Goal: Task Accomplishment & Management: Manage account settings

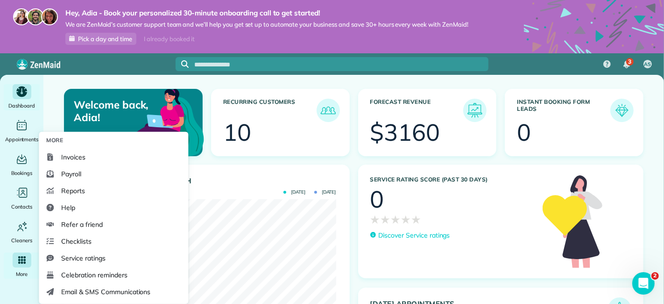
click at [20, 277] on span "More" at bounding box center [22, 273] width 12 height 9
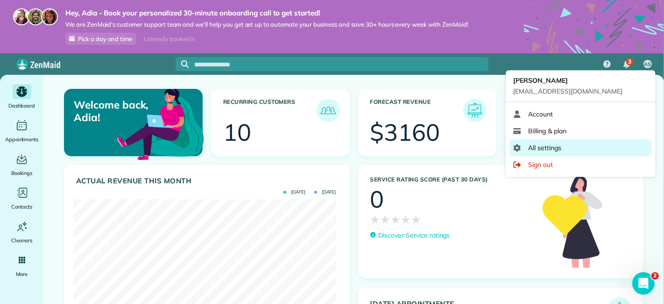
click at [555, 141] on link "All settings" at bounding box center [581, 147] width 142 height 17
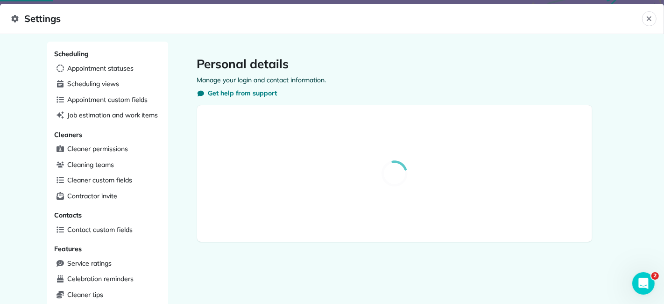
select select "**"
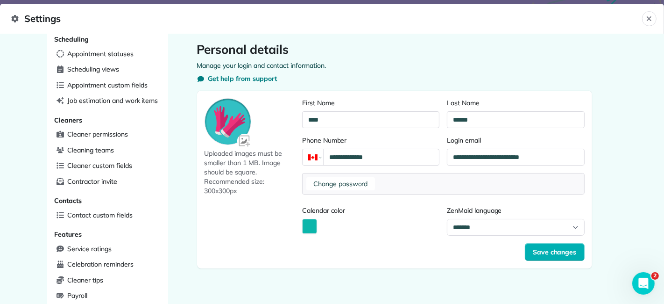
scroll to position [14, 0]
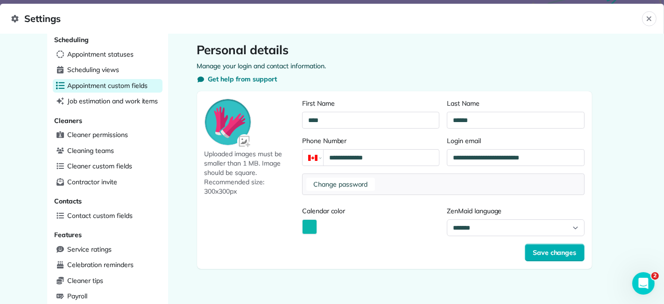
click at [122, 85] on span "Appointment custom fields" at bounding box center [108, 85] width 80 height 9
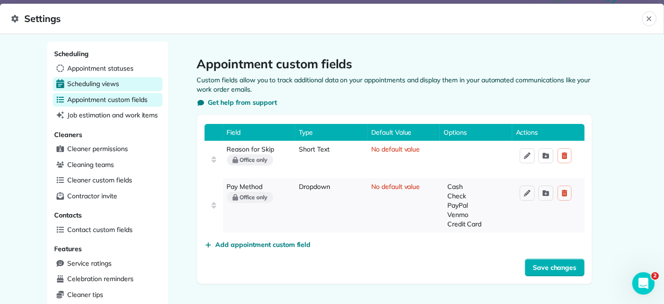
click at [112, 83] on span "Scheduling views" at bounding box center [93, 83] width 51 height 9
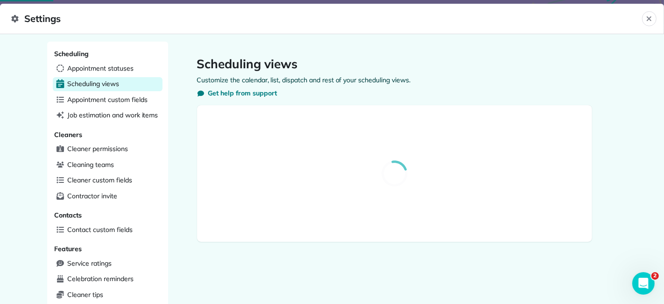
select select "**********"
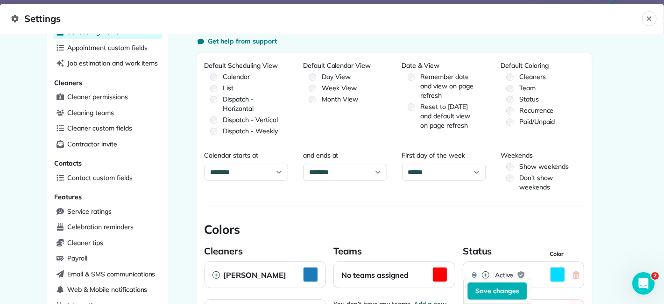
scroll to position [54, 0]
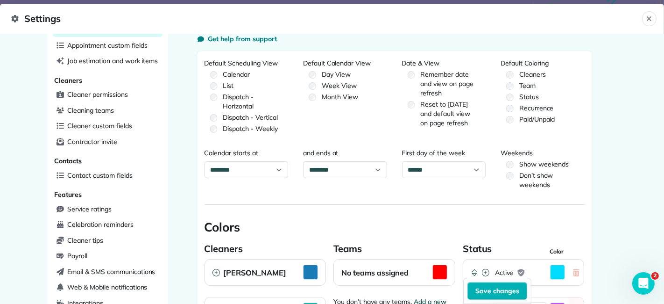
click at [310, 82] on label "Week View" at bounding box center [345, 85] width 84 height 9
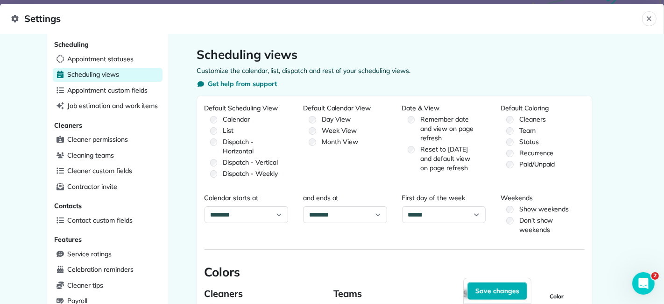
scroll to position [7, 0]
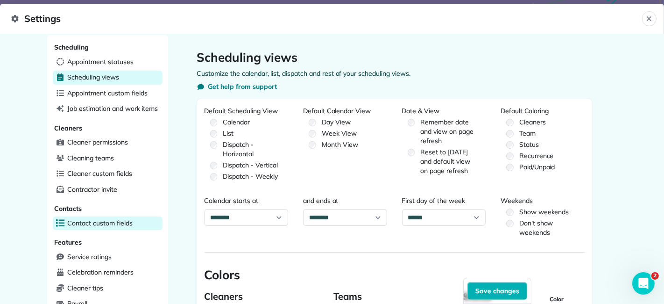
click at [107, 218] on span "Contact custom fields" at bounding box center [100, 222] width 65 height 9
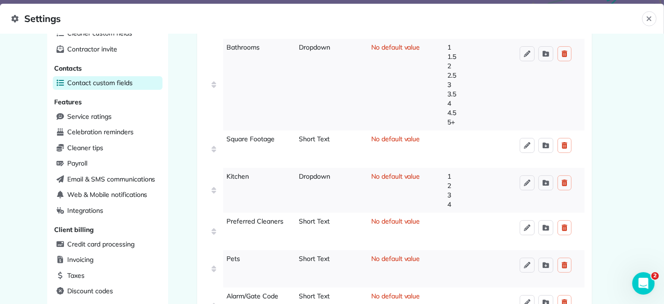
scroll to position [124, 0]
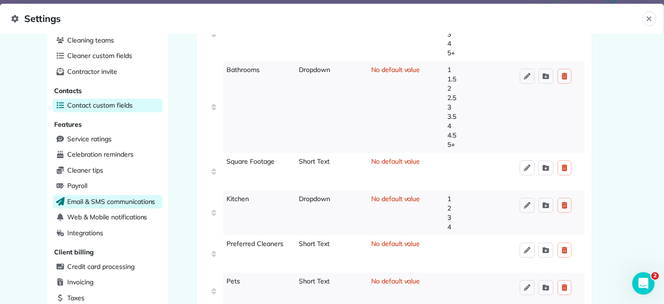
click at [132, 197] on span "Email & SMS communications" at bounding box center [112, 201] width 88 height 9
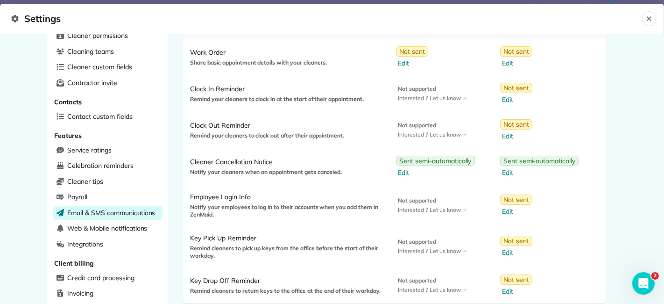
scroll to position [114, 0]
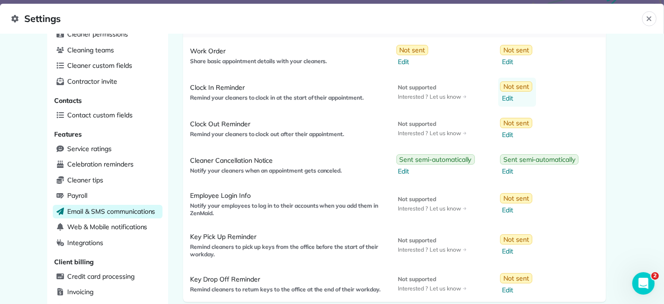
click at [515, 90] on span "Not sent" at bounding box center [517, 86] width 26 height 9
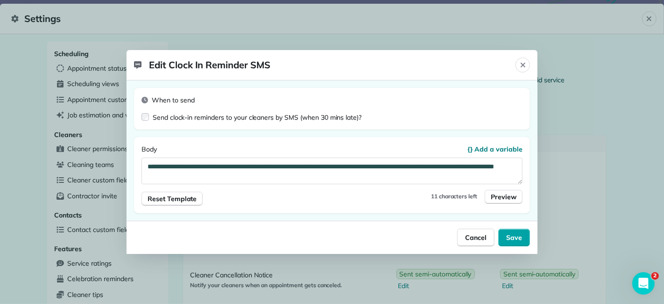
click at [516, 237] on span "Save" at bounding box center [514, 237] width 16 height 9
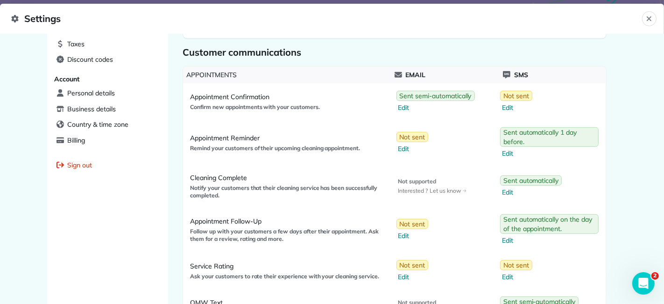
scroll to position [387, 0]
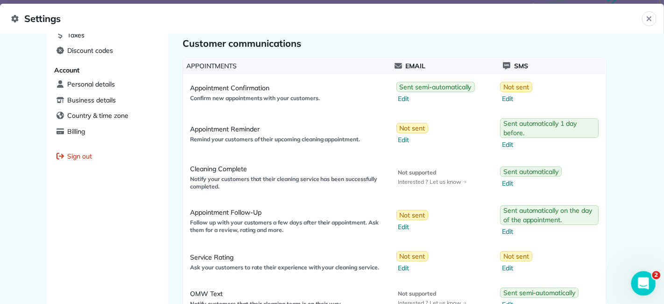
click at [647, 275] on div "Open Intercom Messenger" at bounding box center [642, 281] width 31 height 31
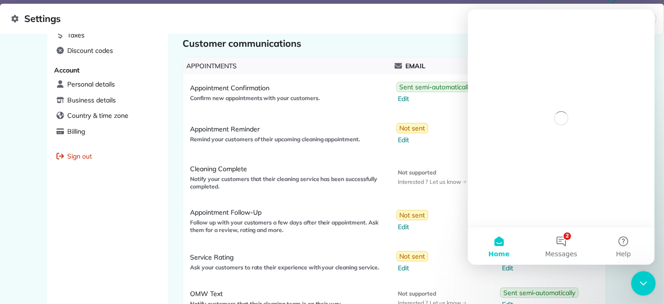
scroll to position [0, 0]
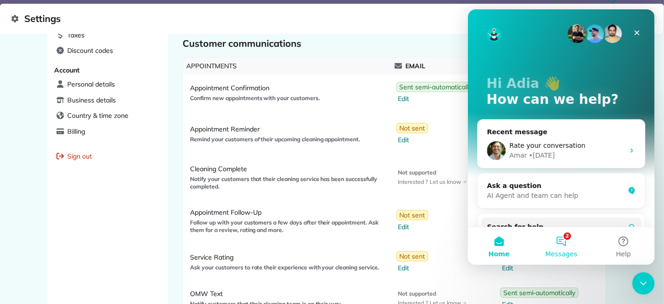
click at [573, 239] on button "2 Messages" at bounding box center [561, 245] width 62 height 37
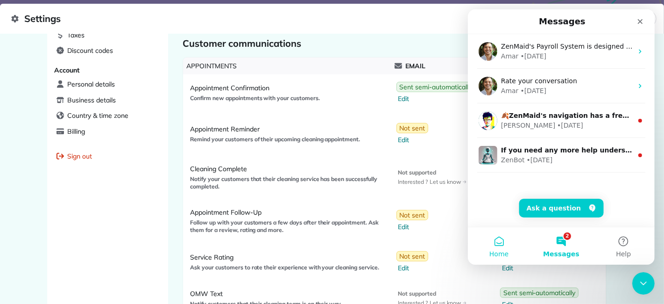
click at [509, 247] on button "Home" at bounding box center [499, 245] width 62 height 37
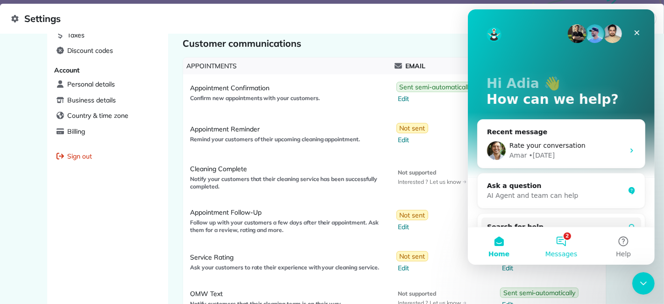
click at [560, 243] on button "2 Messages" at bounding box center [561, 245] width 62 height 37
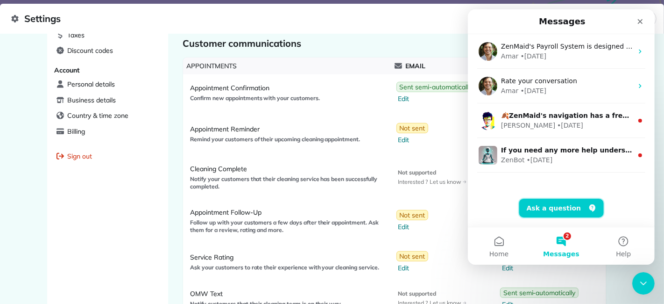
click at [556, 206] on button "Ask a question" at bounding box center [561, 208] width 85 height 19
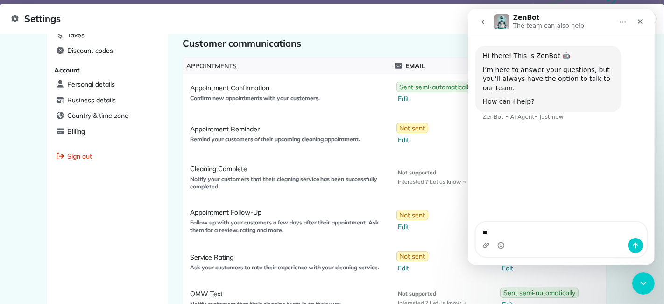
type textarea "*"
click at [607, 208] on div "Hi there! This is ZenBot 🤖 I’m here to answer your questions, but you’ll always…" at bounding box center [561, 129] width 187 height 188
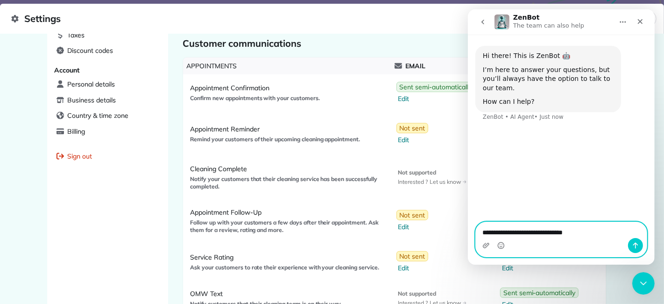
click at [576, 235] on textarea "**********" at bounding box center [561, 230] width 171 height 16
type textarea "**********"
click at [632, 248] on button "Send a message…" at bounding box center [635, 245] width 15 height 15
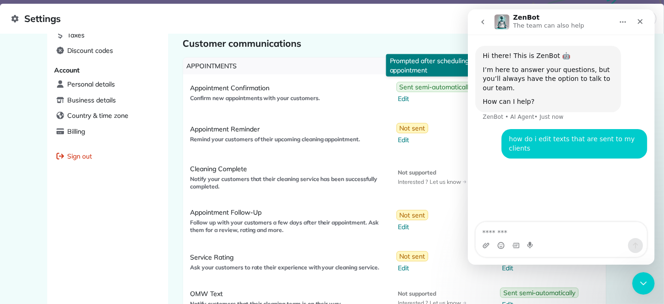
click at [470, 135] on div "Hi there! This is ZenBot 🤖 I’m here to answer your questions, but you’ll always…" at bounding box center [561, 102] width 187 height 135
click at [620, 22] on icon "Home" at bounding box center [622, 21] width 7 height 7
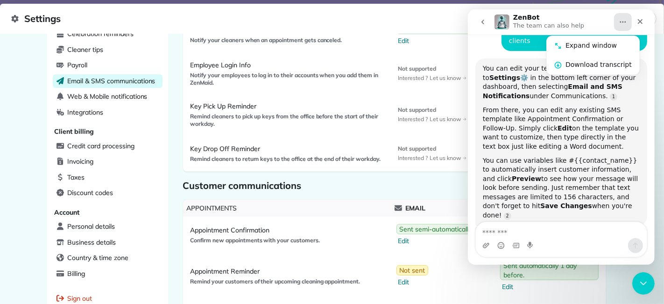
scroll to position [260, 0]
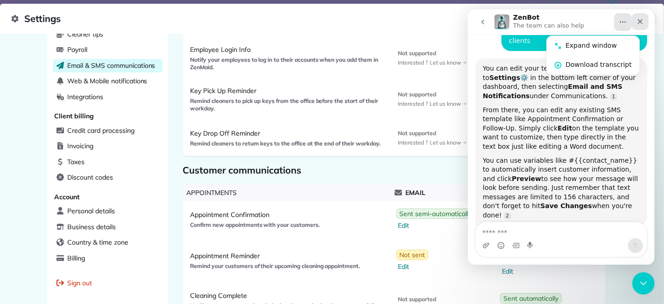
click at [641, 22] on icon "Close" at bounding box center [640, 21] width 5 height 5
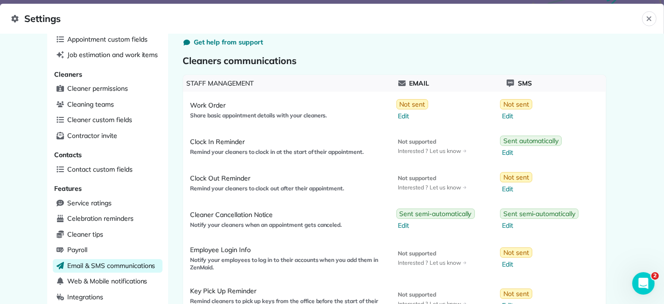
scroll to position [0, 0]
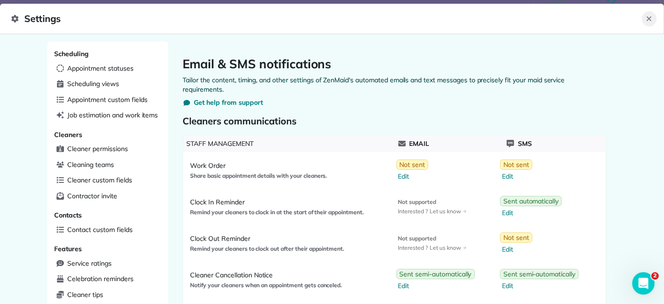
click at [651, 18] on icon "Close" at bounding box center [649, 18] width 7 height 7
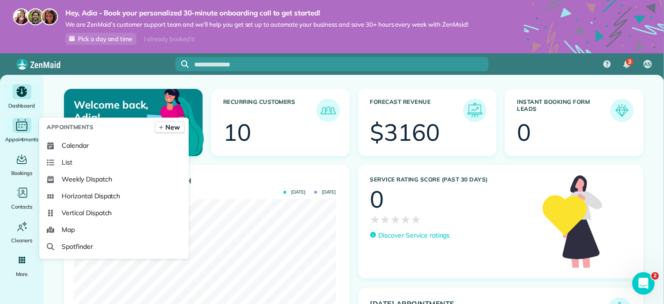
click at [25, 138] on span "Appointments" at bounding box center [22, 139] width 34 height 9
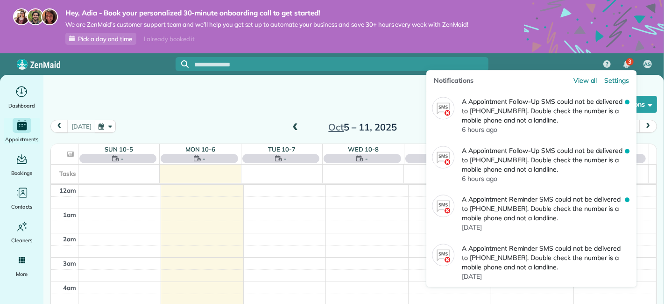
scroll to position [168, 0]
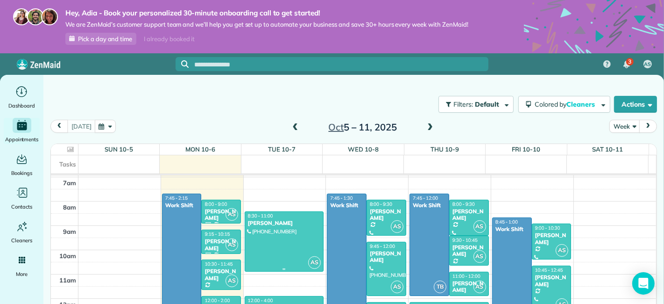
click at [301, 249] on div at bounding box center [284, 241] width 78 height 59
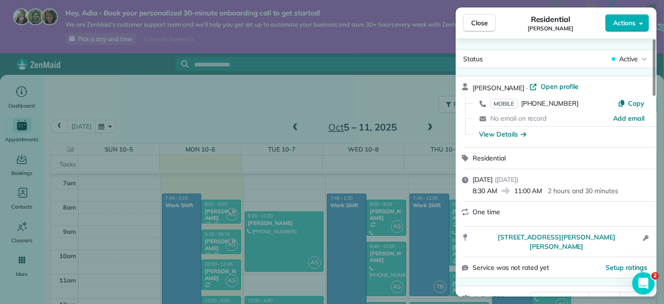
click at [607, 42] on div "Status Active Meg Crawford · Open profile MOBILE (613) 914-4772 Copy No email o…" at bounding box center [556, 167] width 201 height 258
click at [630, 26] on span "Actions" at bounding box center [624, 22] width 22 height 9
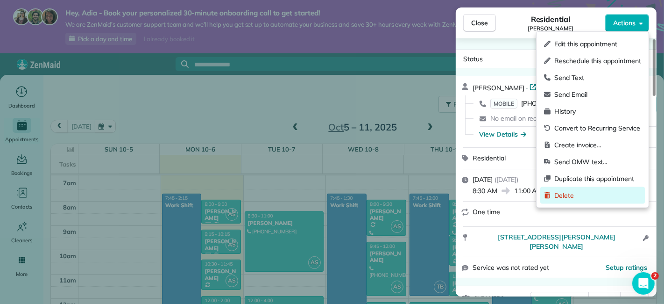
click at [558, 191] on span "Delete" at bounding box center [598, 195] width 87 height 9
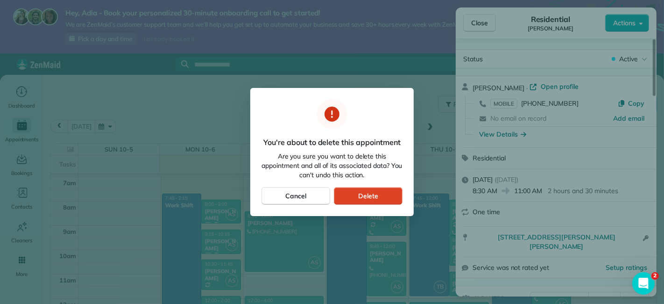
click at [365, 192] on span "Delete" at bounding box center [368, 195] width 20 height 9
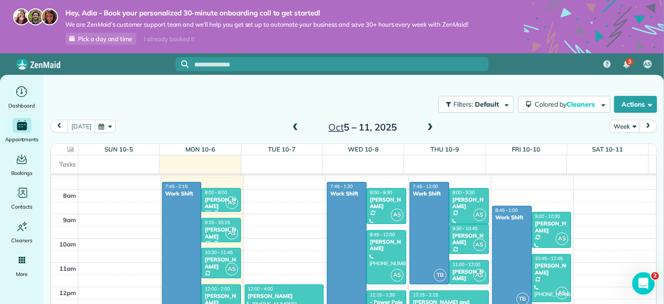
scroll to position [181, 0]
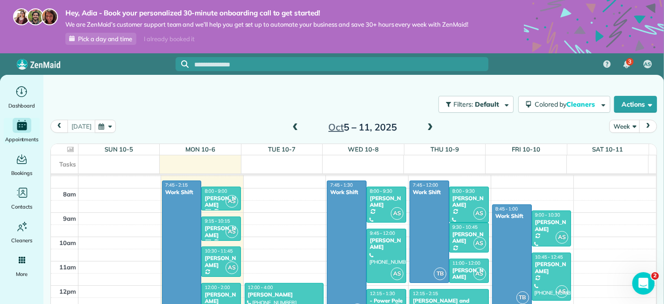
click at [247, 187] on div "12am 1am 2am 3am 4am 5am 6am 7am 8am 9am 10am 11am 12pm 1pm 2pm 3pm 4pm 5pm 6pm…" at bounding box center [353, 285] width 605 height 583
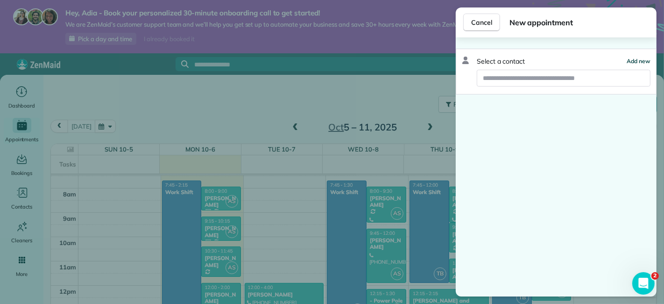
click at [642, 59] on span "Add new" at bounding box center [639, 60] width 24 height 7
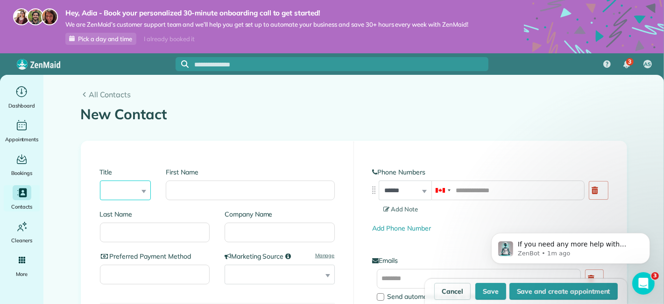
click at [128, 193] on select "*** **** *** ***" at bounding box center [125, 190] width 51 height 20
click at [590, 249] on p "ZenBot • 1m ago" at bounding box center [578, 253] width 121 height 8
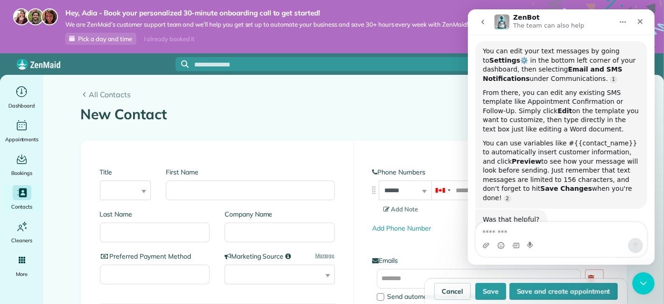
scroll to position [178, 0]
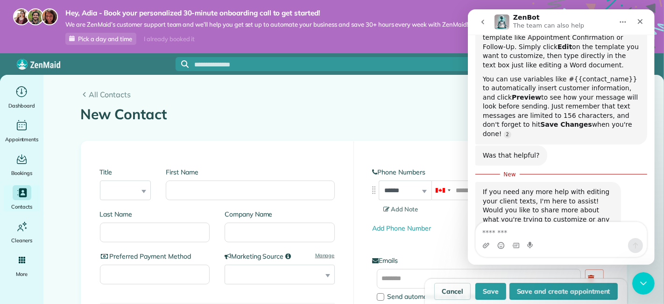
click at [640, 24] on icon "Close" at bounding box center [639, 21] width 7 height 7
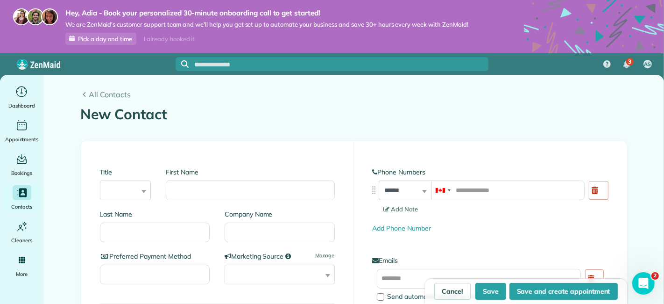
scroll to position [163, 0]
click at [14, 96] on div "Main" at bounding box center [22, 91] width 19 height 15
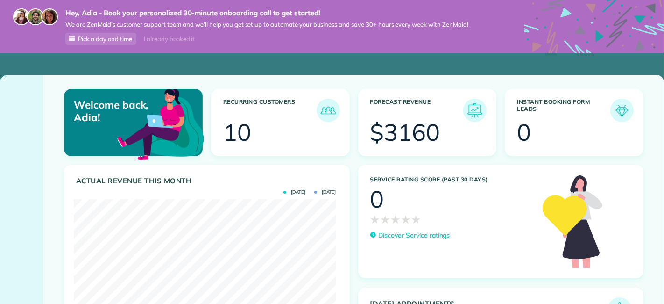
scroll to position [116, 262]
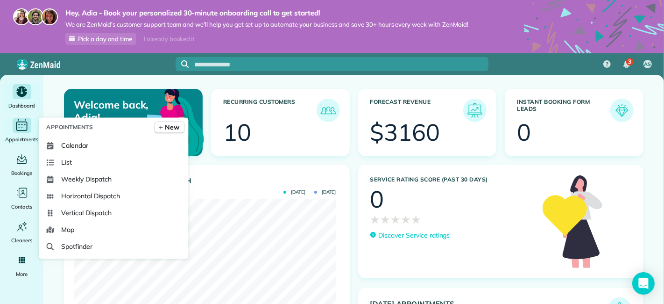
click at [28, 131] on icon "Main" at bounding box center [21, 126] width 14 height 14
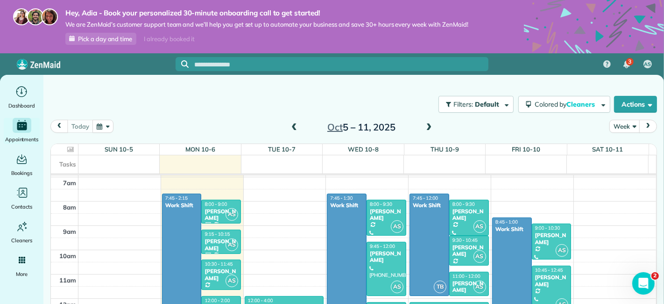
click at [239, 109] on div "Filters: Default Colored by Cleaners Color by Cleaner Color by Team Color by St…" at bounding box center [353, 104] width 621 height 31
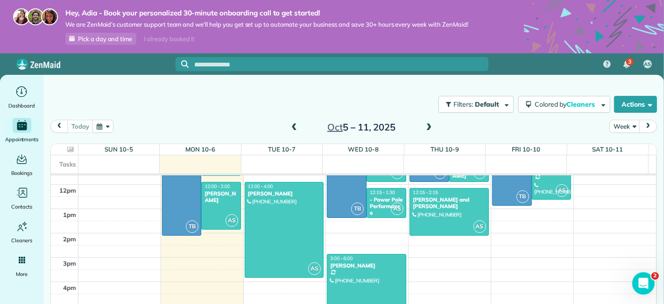
scroll to position [293, 0]
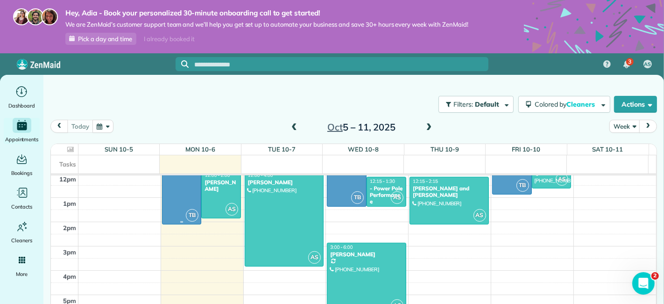
click at [178, 202] on div at bounding box center [182, 146] width 39 height 155
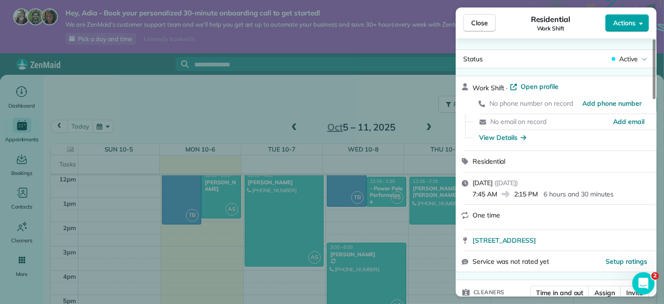
click at [630, 24] on span "Actions" at bounding box center [624, 22] width 22 height 9
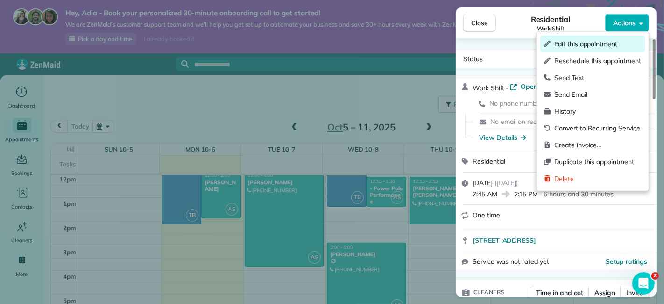
click at [593, 47] on span "Edit this appointment" at bounding box center [598, 43] width 87 height 9
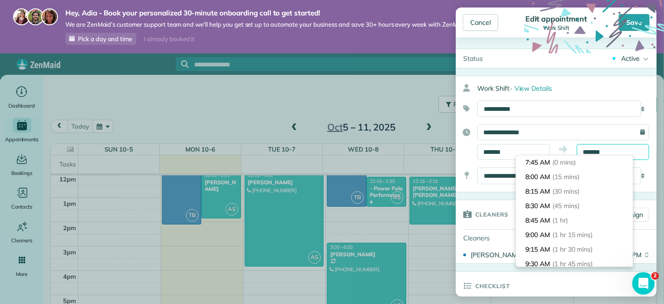
click at [606, 153] on input "*******" at bounding box center [613, 152] width 72 height 16
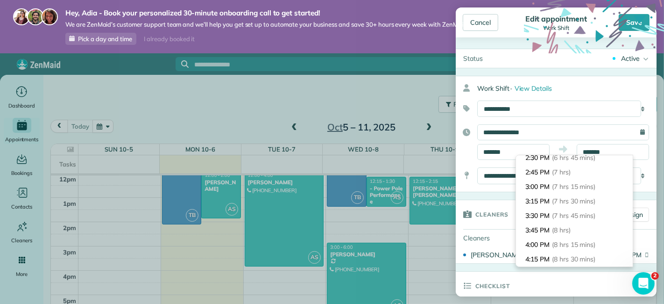
scroll to position [406, 0]
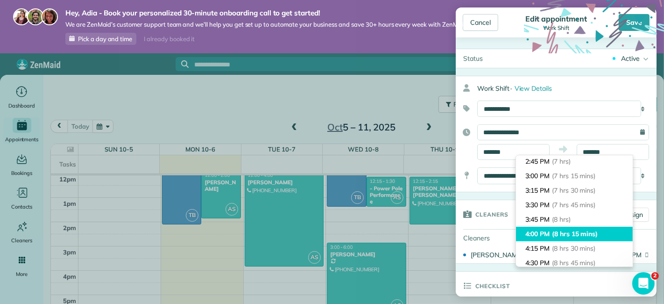
type input "*******"
click at [578, 232] on span "(8 hrs 15 mins)" at bounding box center [575, 233] width 46 height 8
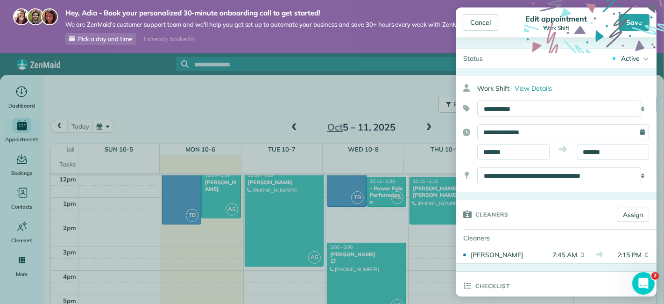
click at [632, 19] on icon at bounding box center [594, 70] width 140 height 140
click at [628, 25] on icon at bounding box center [594, 70] width 140 height 140
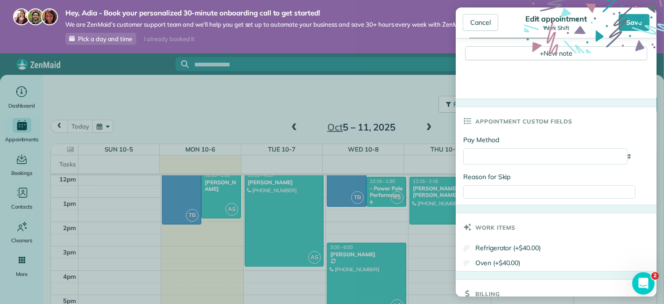
scroll to position [452, 0]
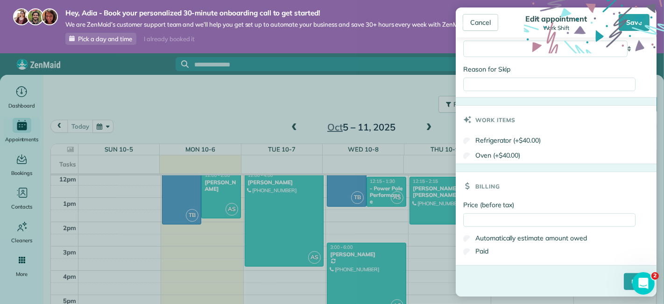
drag, startPoint x: 654, startPoint y: 126, endPoint x: 20, endPoint y: 16, distance: 643.4
click at [624, 284] on input "****" at bounding box center [636, 281] width 25 height 17
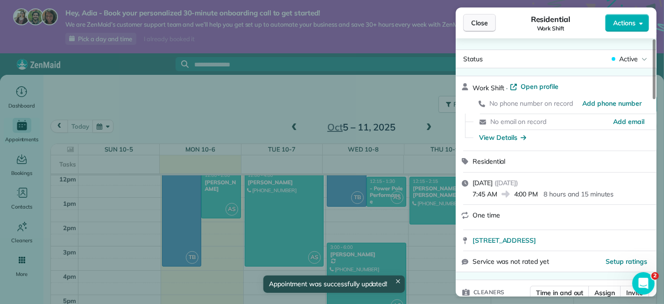
click at [480, 26] on span "Close" at bounding box center [479, 22] width 17 height 9
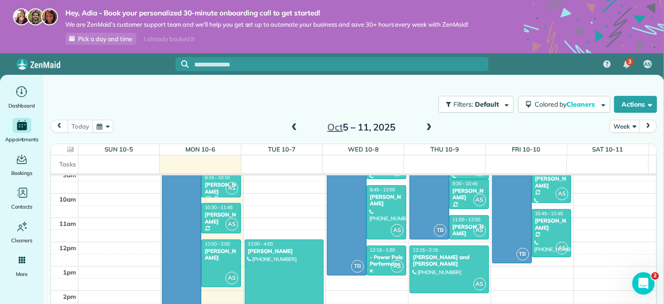
scroll to position [222, 0]
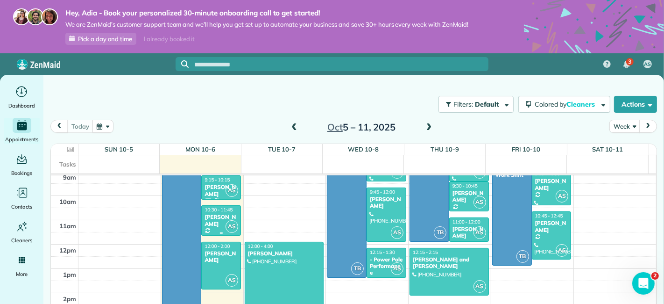
click at [216, 208] on span "10:30 - 11:45" at bounding box center [219, 209] width 28 height 6
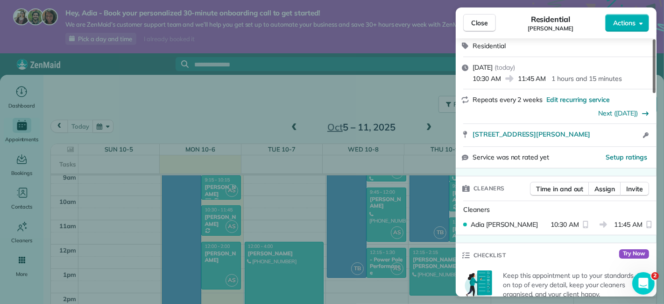
scroll to position [126, 0]
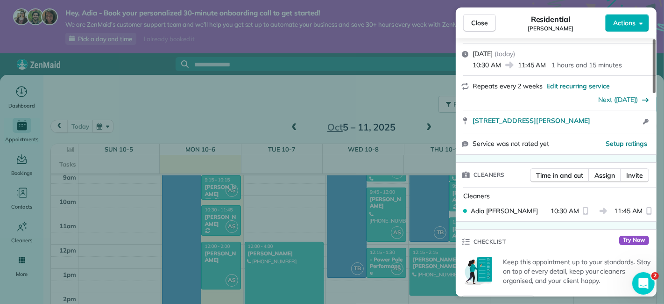
drag, startPoint x: 654, startPoint y: 78, endPoint x: 651, endPoint y: 104, distance: 26.4
click at [653, 93] on div at bounding box center [654, 66] width 3 height 54
click at [418, 102] on div "Close Residential Jen Nye Actions Status Active Jen Nye · Open profile MOBILE (…" at bounding box center [332, 152] width 664 height 304
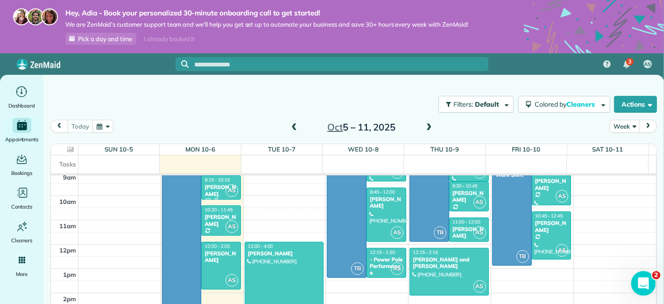
click at [647, 280] on icon "Open Intercom Messenger" at bounding box center [642, 281] width 15 height 15
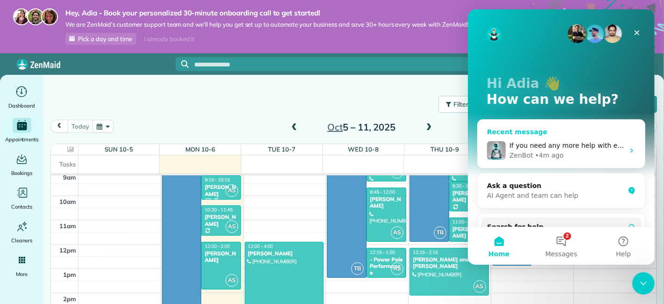
click at [564, 155] on div "ZenBot • 4m ago" at bounding box center [566, 155] width 115 height 10
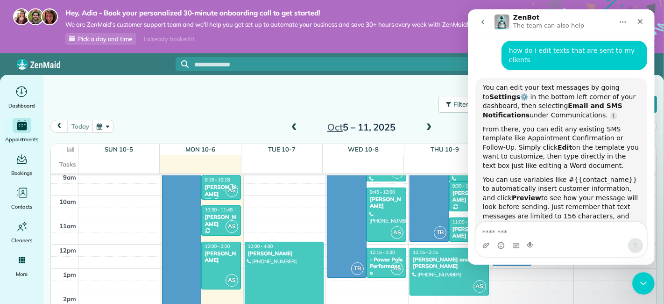
scroll to position [78, 0]
click at [17, 92] on icon "Main" at bounding box center [21, 91] width 12 height 12
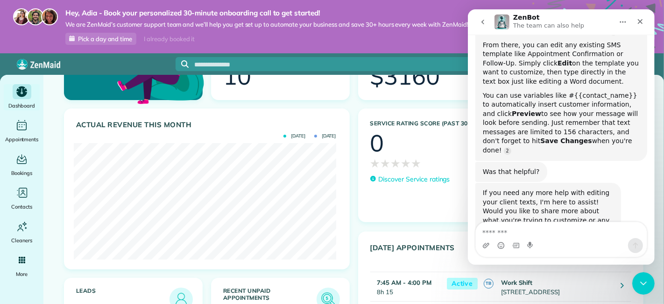
scroll to position [103, 0]
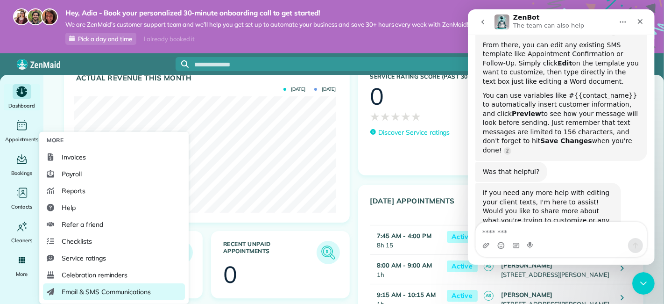
click at [92, 292] on span "Email & SMS Communications" at bounding box center [106, 291] width 89 height 9
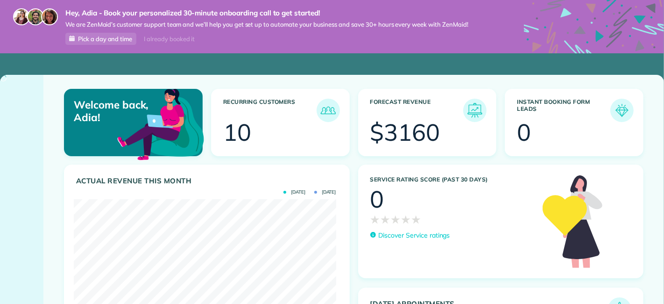
scroll to position [116, 262]
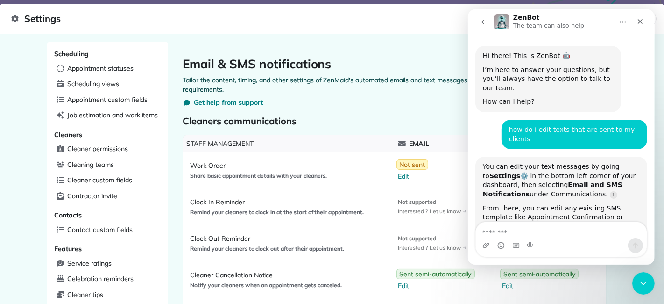
scroll to position [163, 0]
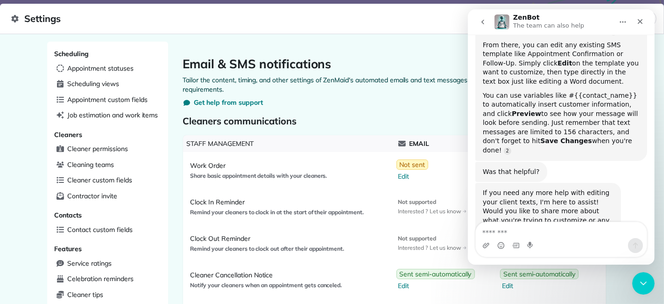
drag, startPoint x: 647, startPoint y: 151, endPoint x: 647, endPoint y: 140, distance: 11.2
click at [647, 140] on div "Hi there! This is ZenBot 🤖 I’m here to answer your questions, but you’ll always…" at bounding box center [561, 66] width 187 height 389
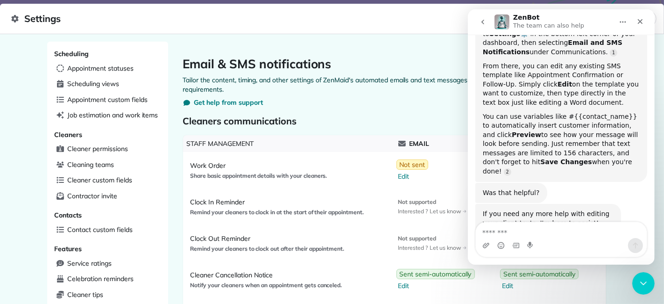
scroll to position [145, 0]
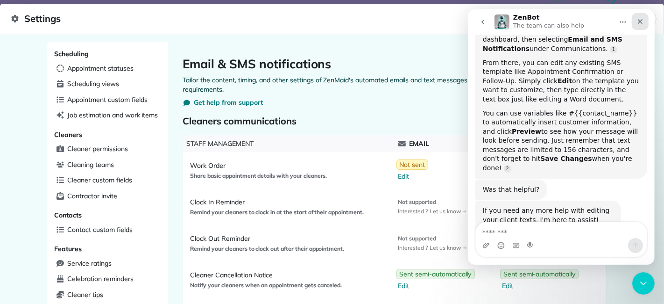
click at [635, 18] on div "Close" at bounding box center [640, 21] width 17 height 17
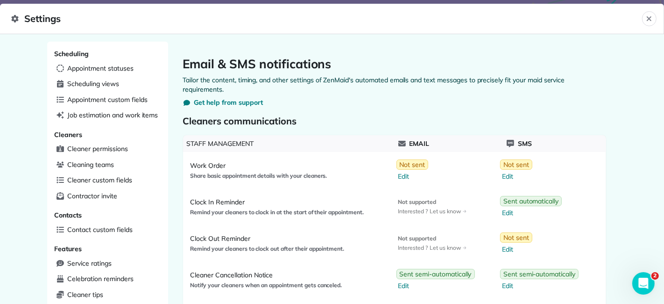
scroll to position [163, 0]
click at [444, 172] on div "Email Not sent Edit" at bounding box center [447, 170] width 104 height 29
click at [645, 78] on div "Scheduling Appointment statuses Scheduling views Appointment custom fields Job …" at bounding box center [332, 169] width 664 height 270
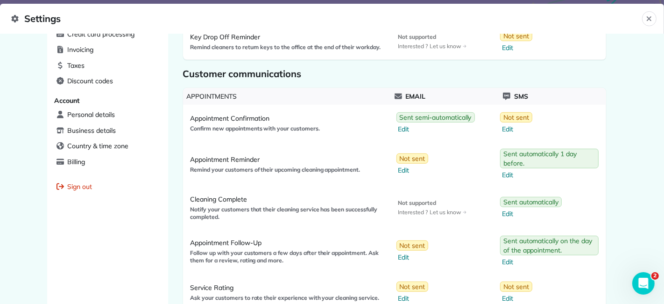
scroll to position [368, 0]
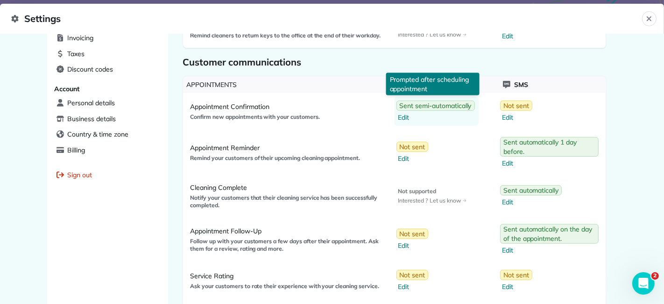
click at [400, 117] on span "Edit" at bounding box center [436, 117] width 77 height 9
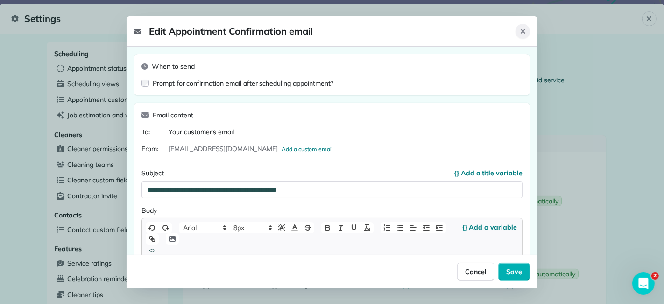
click at [527, 32] on button "Close" at bounding box center [523, 31] width 14 height 15
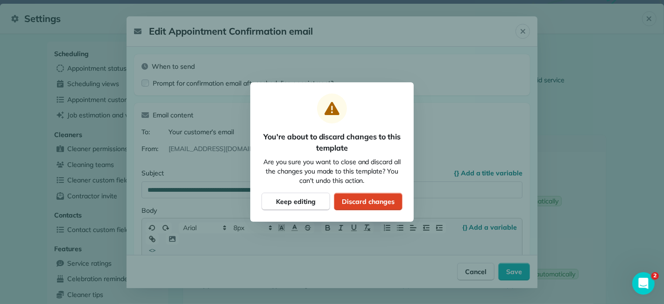
click at [367, 197] on span "Discard changes" at bounding box center [368, 201] width 52 height 9
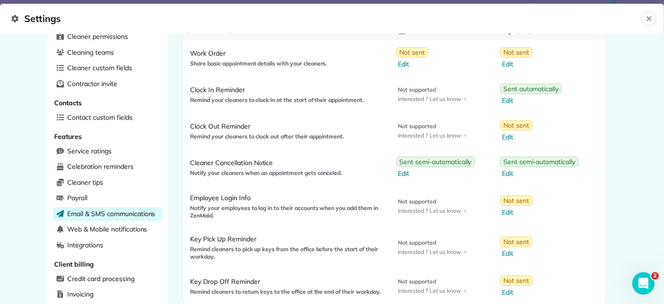
scroll to position [114, 0]
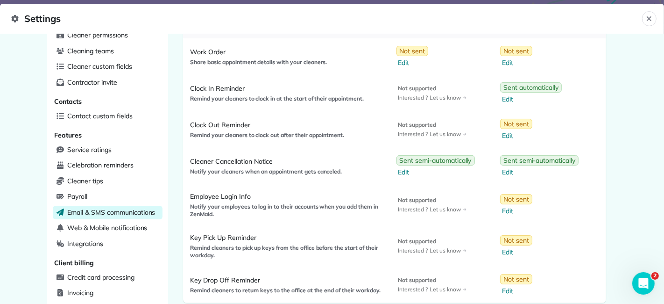
click at [487, 120] on div "Email Not supported Interested ? Let us know" at bounding box center [447, 129] width 104 height 29
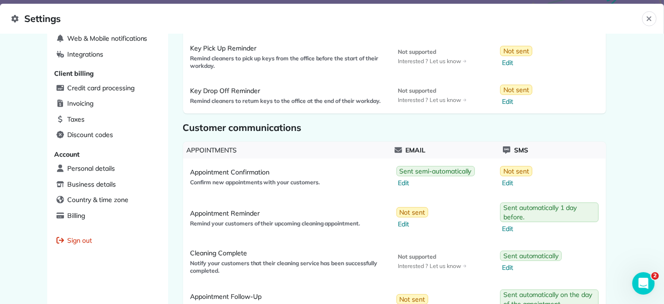
scroll to position [308, 0]
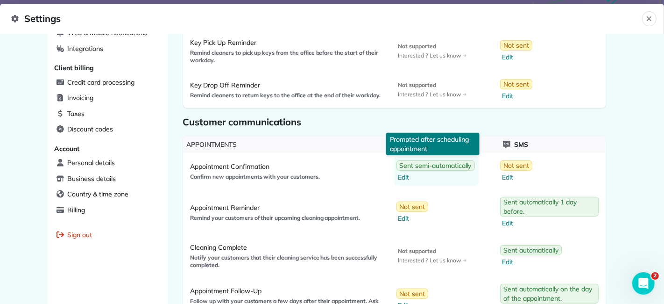
click at [402, 175] on span "Edit" at bounding box center [436, 176] width 77 height 9
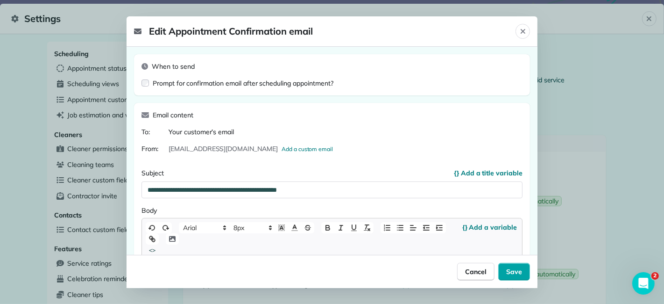
click at [515, 272] on span "Save" at bounding box center [514, 271] width 16 height 9
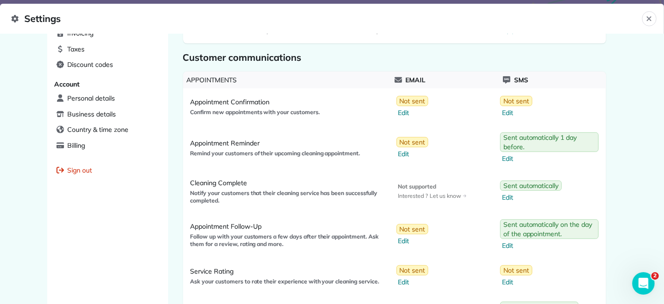
scroll to position [375, 0]
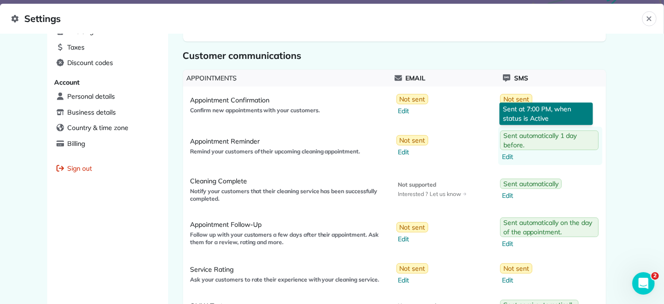
click at [505, 154] on span "Edit" at bounding box center [550, 156] width 97 height 9
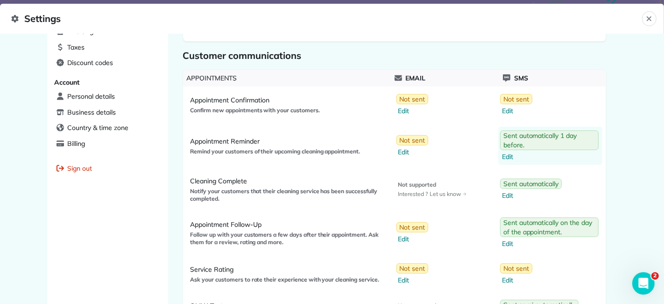
select select "**"
select select "********"
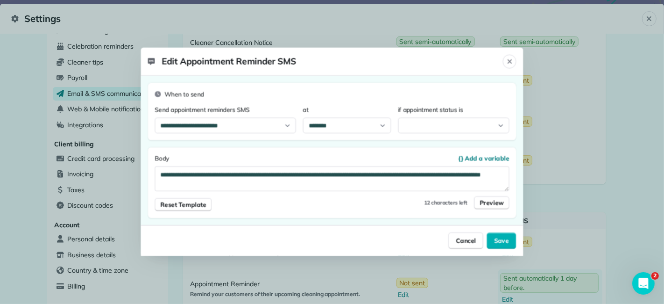
select select "*******"
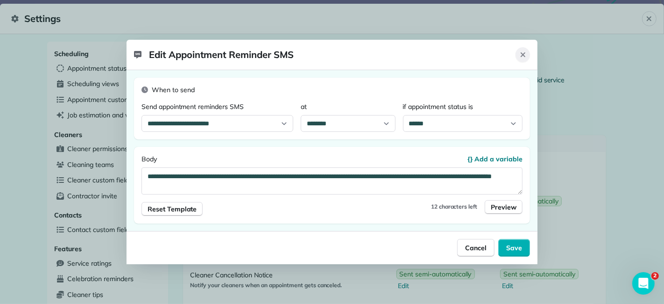
click at [526, 55] on icon "Close" at bounding box center [522, 54] width 7 height 7
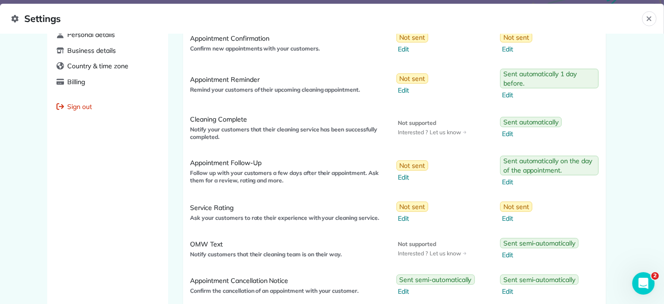
scroll to position [438, 0]
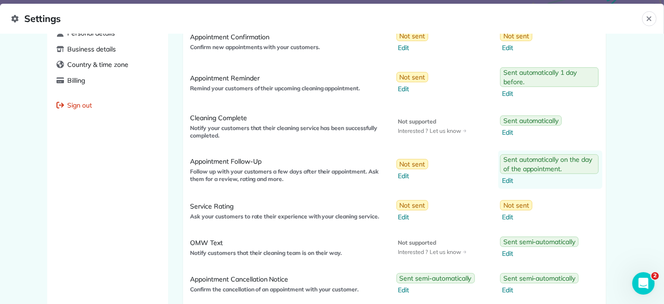
click at [503, 177] on span "Edit" at bounding box center [550, 180] width 97 height 9
select select "*"
select select "********"
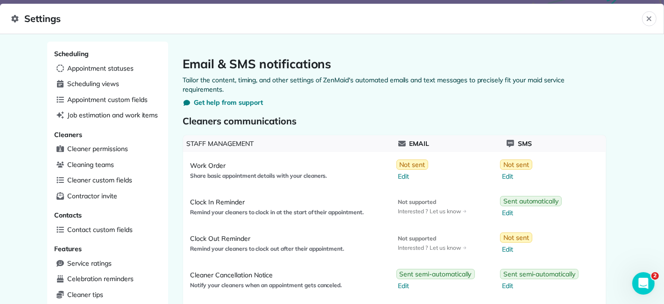
drag, startPoint x: 664, startPoint y: 89, endPoint x: 661, endPoint y: 107, distance: 19.0
click at [661, 106] on div at bounding box center [332, 152] width 664 height 304
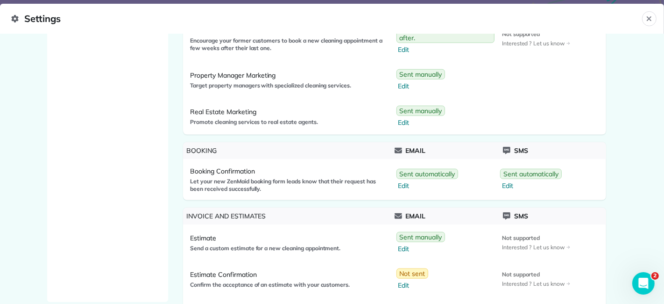
scroll to position [763, 0]
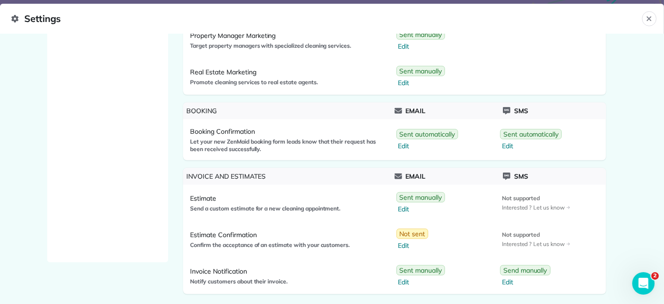
click at [511, 185] on div "Estimate Send a custom estimate for a new cleaning appointment. Email Sent manu…" at bounding box center [394, 203] width 423 height 36
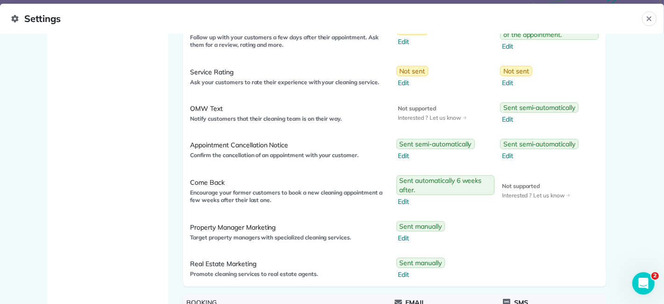
scroll to position [568, 0]
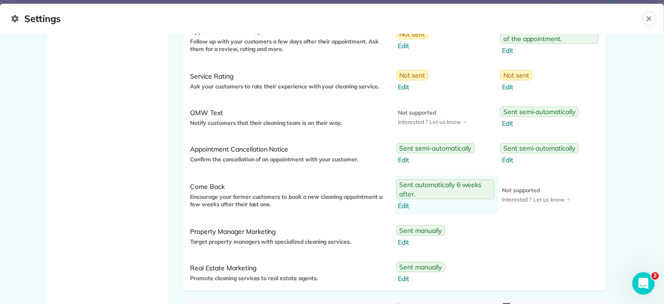
click at [398, 202] on span "Edit" at bounding box center [446, 205] width 97 height 9
select select "**"
select select "********"
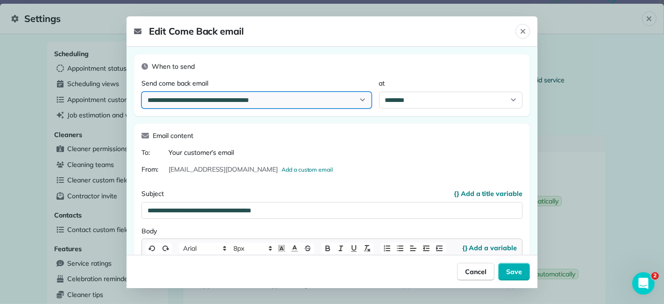
click at [353, 100] on select "**********" at bounding box center [257, 100] width 230 height 17
select select "*"
click at [142, 92] on select "**********" at bounding box center [257, 100] width 230 height 17
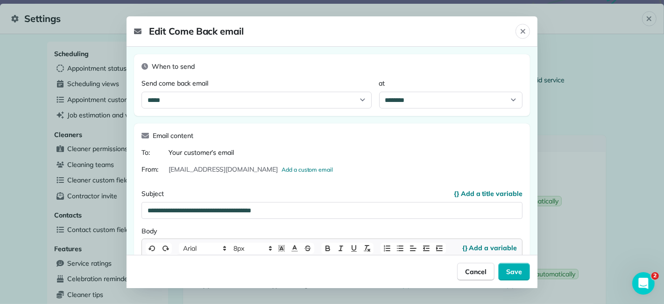
click at [517, 282] on footer "Cancel Save" at bounding box center [332, 271] width 411 height 33
drag, startPoint x: 517, startPoint y: 282, endPoint x: 514, endPoint y: 272, distance: 10.8
click at [514, 272] on footer "Cancel Save" at bounding box center [332, 271] width 411 height 33
click at [514, 272] on span "Save" at bounding box center [514, 271] width 16 height 9
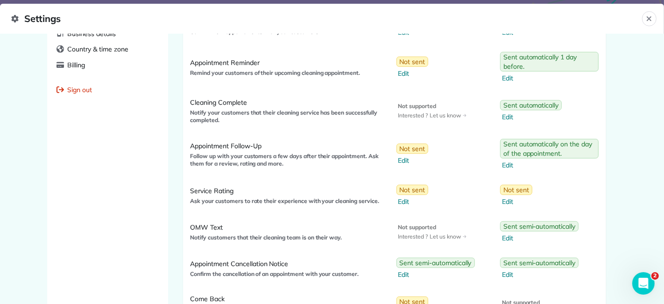
scroll to position [447, 0]
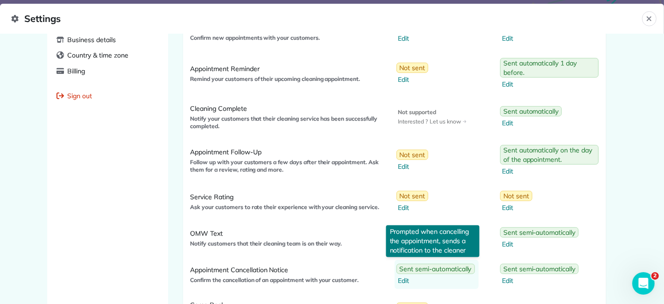
click at [403, 277] on span "Edit" at bounding box center [436, 280] width 77 height 9
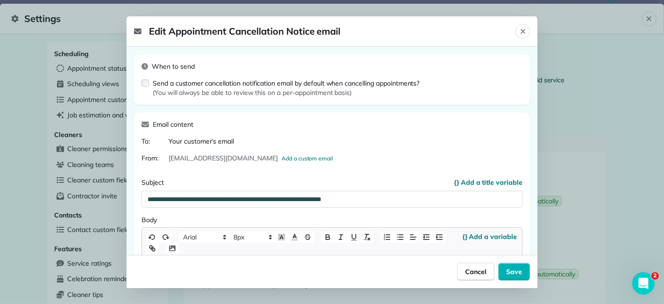
click at [150, 85] on div "Send a customer cancellation notification email by default when cancelling appo…" at bounding box center [281, 87] width 278 height 19
click at [512, 271] on span "Save" at bounding box center [514, 271] width 16 height 9
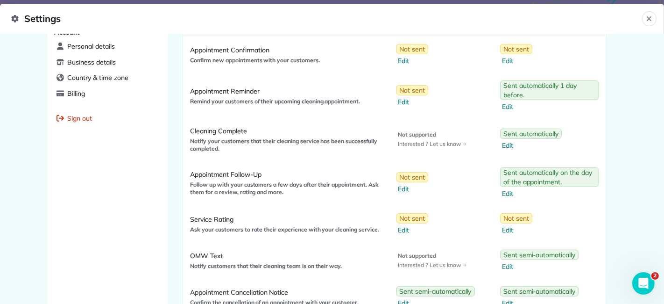
scroll to position [431, 0]
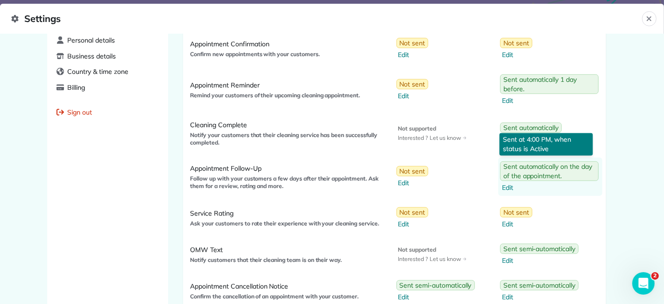
click at [505, 190] on link "Sent automatically on the day of the appointment. Edit" at bounding box center [550, 176] width 104 height 38
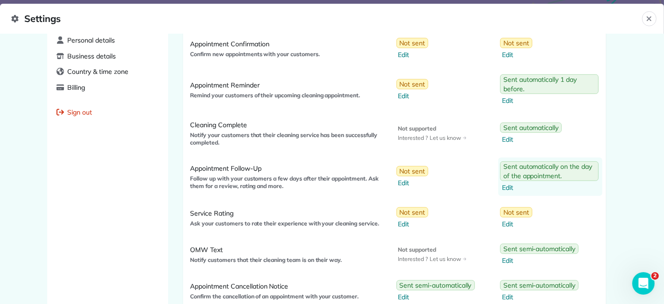
select select "*"
select select "********"
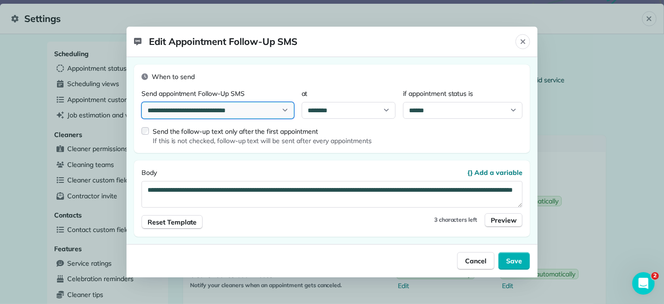
click at [277, 109] on select "**********" at bounding box center [218, 110] width 153 height 17
select select "****"
click at [142, 102] on select "**********" at bounding box center [218, 110] width 153 height 17
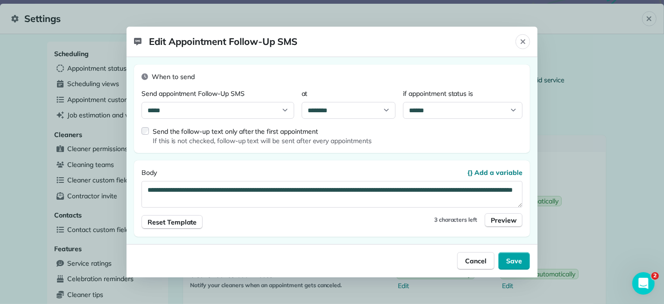
click at [528, 260] on button "Save" at bounding box center [514, 261] width 32 height 18
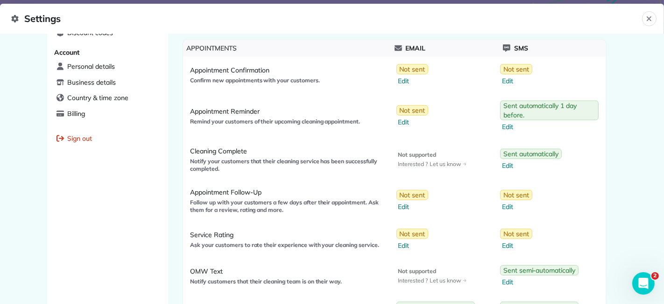
scroll to position [409, 0]
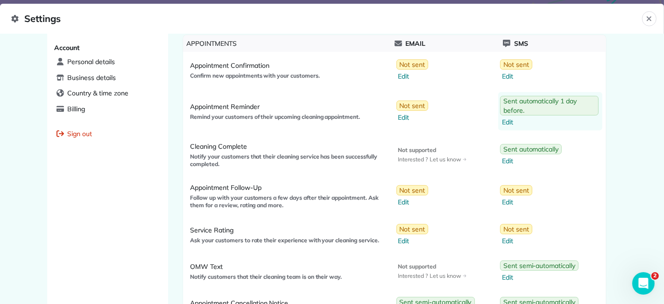
click at [505, 118] on span "Edit" at bounding box center [550, 121] width 97 height 9
select select "**"
select select "********"
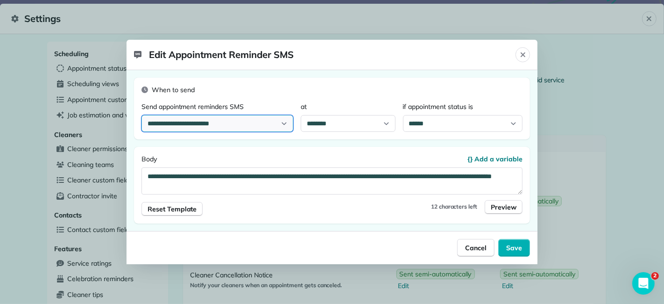
click at [284, 127] on select "**********" at bounding box center [218, 123] width 152 height 17
select select "*"
click at [142, 115] on select "**********" at bounding box center [218, 123] width 152 height 17
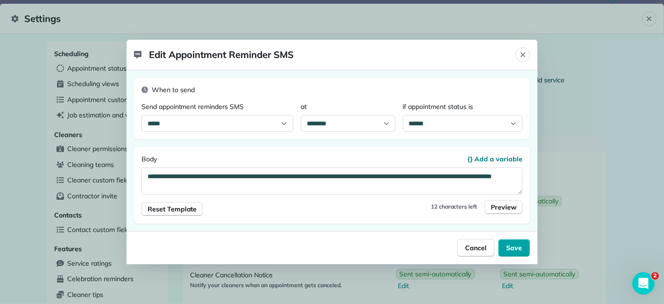
click at [520, 248] on span "Save" at bounding box center [514, 247] width 16 height 9
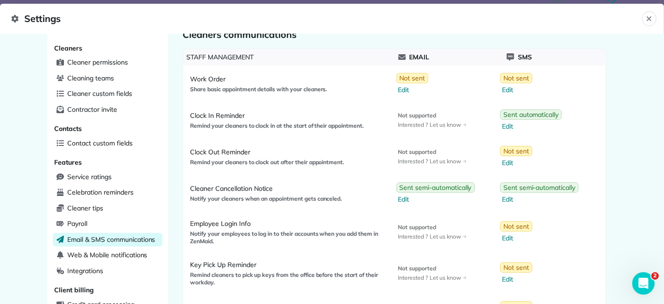
scroll to position [88, 0]
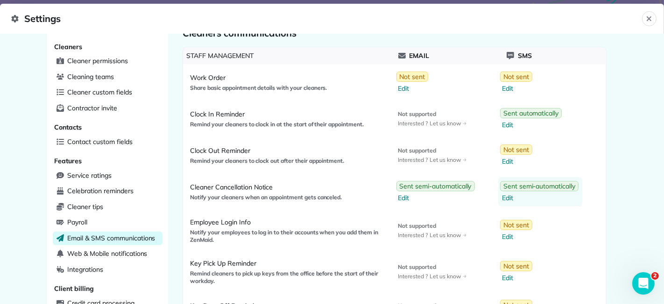
click at [505, 194] on span "Edit" at bounding box center [540, 197] width 77 height 9
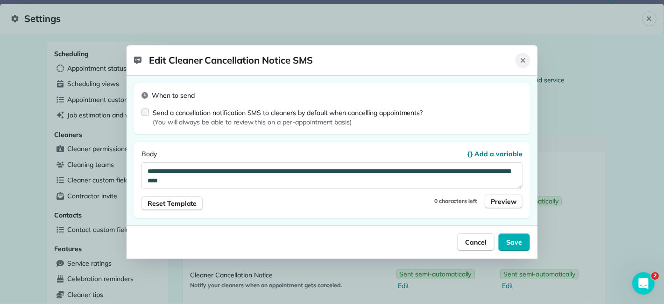
click at [526, 66] on button "Close" at bounding box center [523, 60] width 14 height 15
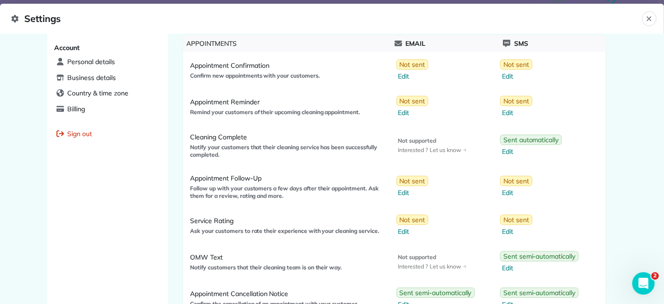
scroll to position [411, 0]
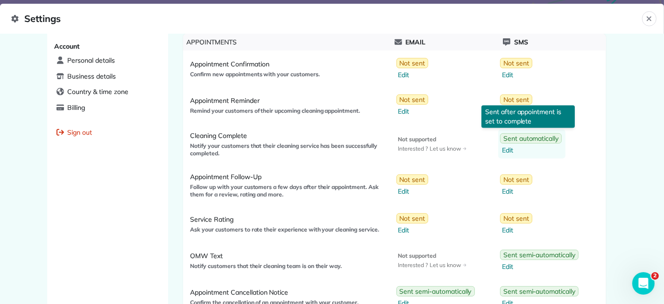
click at [503, 145] on span "Edit" at bounding box center [532, 149] width 60 height 9
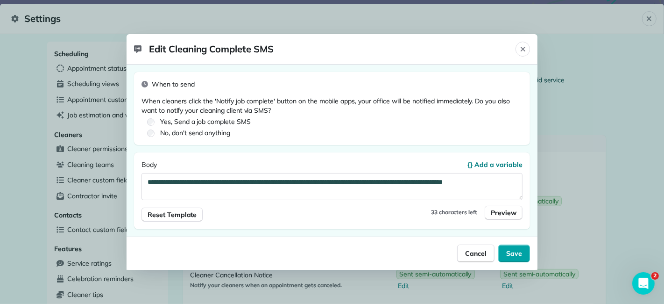
click at [510, 259] on button "Save" at bounding box center [514, 253] width 32 height 18
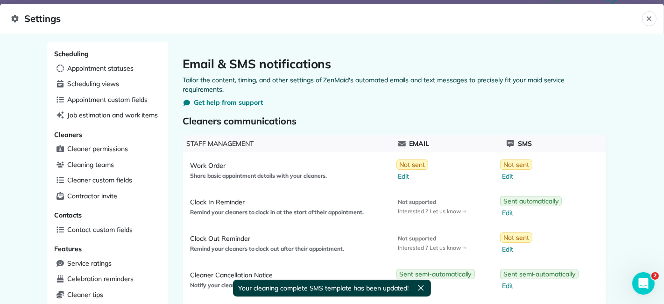
click at [510, 259] on div "Clock Out Reminder Remind your cleaners to clock out after their appointment. E…" at bounding box center [394, 243] width 423 height 36
click at [505, 209] on span "Edit" at bounding box center [532, 212] width 60 height 9
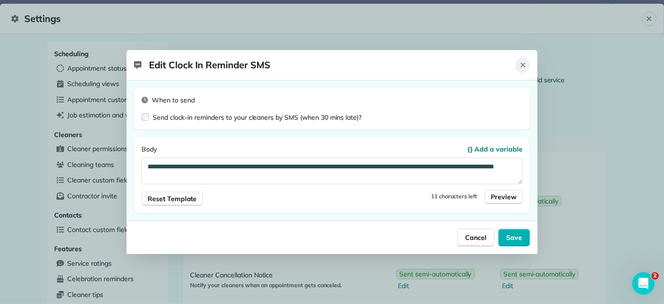
click at [526, 62] on icon "Close" at bounding box center [522, 64] width 7 height 7
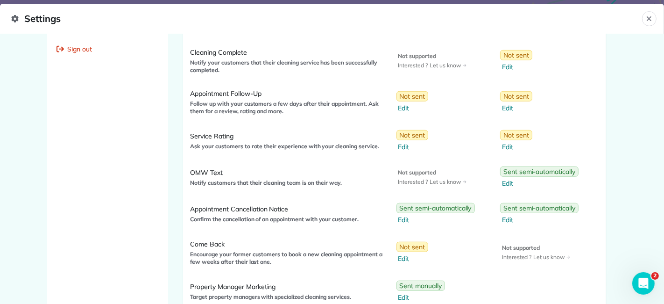
scroll to position [495, 0]
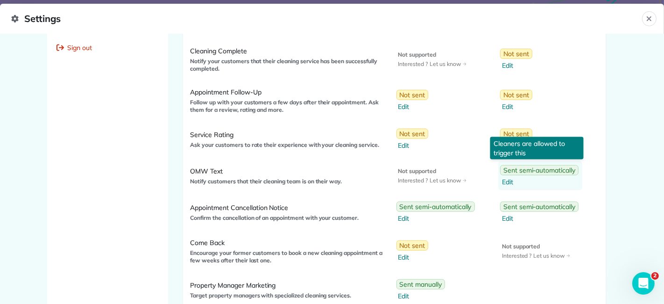
click at [505, 178] on span "Edit" at bounding box center [540, 181] width 77 height 9
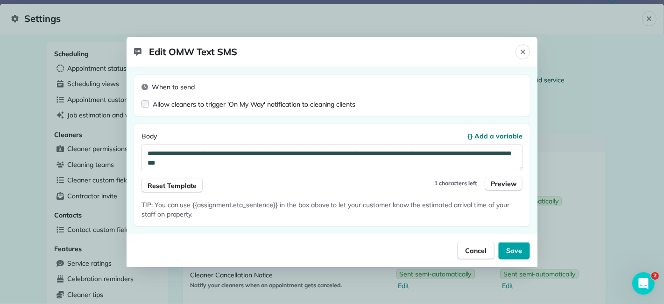
click at [512, 249] on span "Save" at bounding box center [514, 250] width 16 height 9
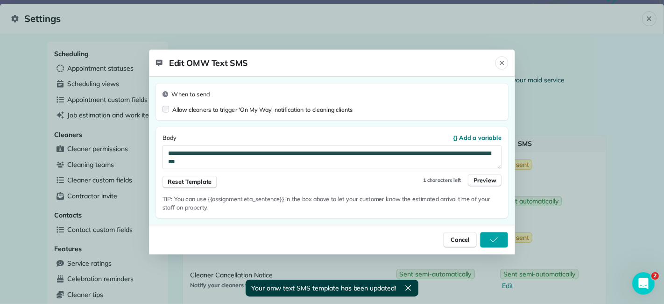
click at [512, 249] on body "Hey, Adia - Book your personalized 30-minute onboarding call to get started! We…" at bounding box center [332, 152] width 664 height 304
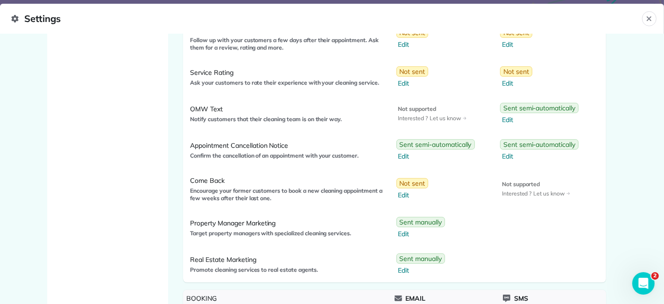
scroll to position [556, 0]
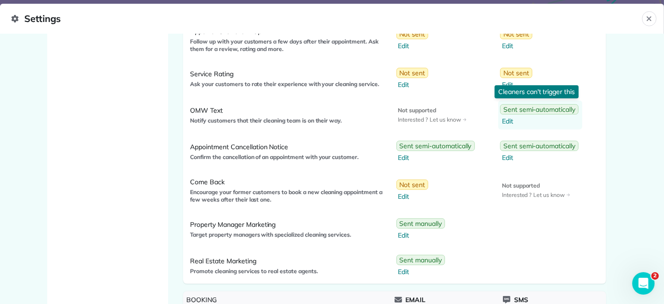
click at [502, 123] on link "Sent semi-automatically Edit" at bounding box center [540, 114] width 84 height 29
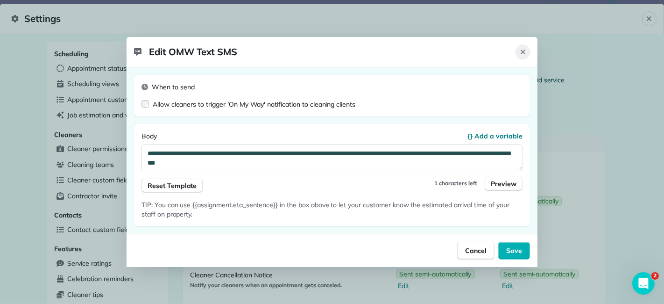
click at [523, 57] on button "Close" at bounding box center [523, 51] width 14 height 15
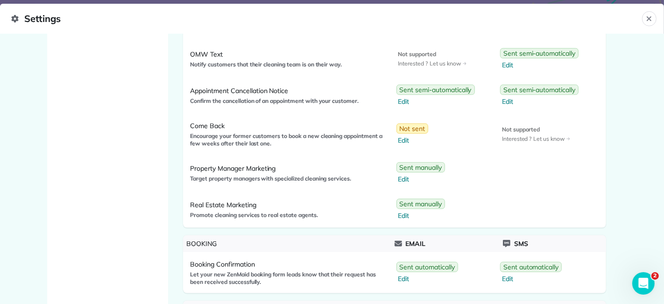
scroll to position [608, 0]
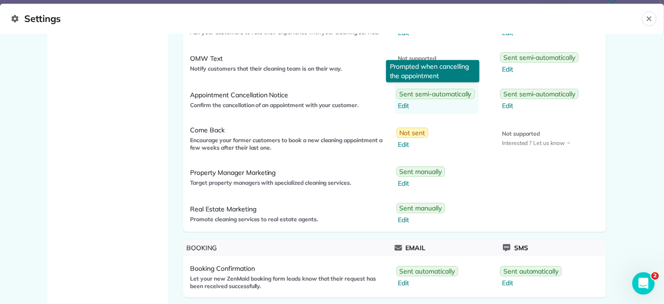
click at [402, 101] on span "Edit" at bounding box center [436, 105] width 77 height 9
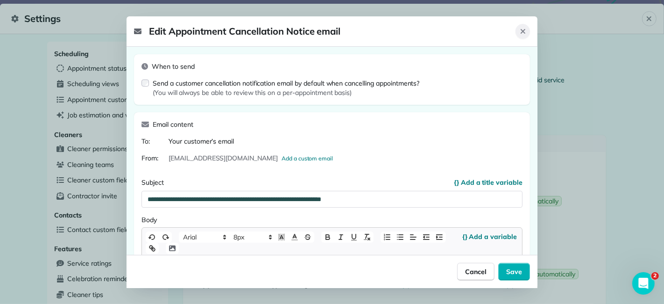
click at [530, 33] on button "Close" at bounding box center [523, 31] width 14 height 15
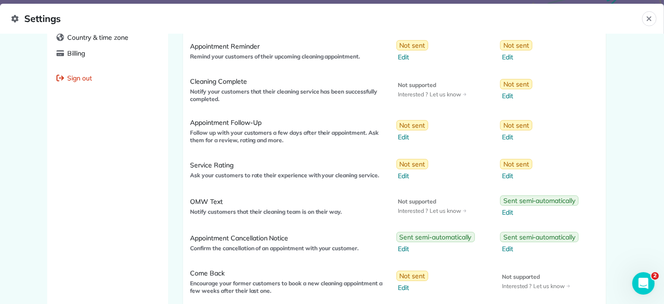
scroll to position [522, 0]
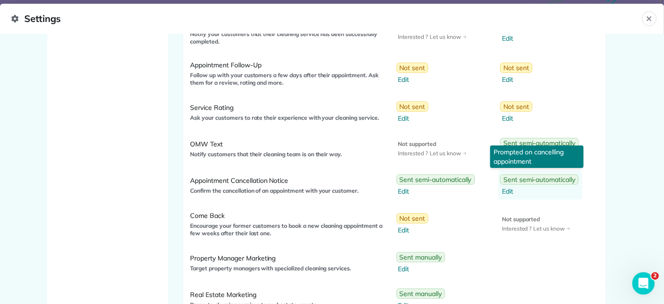
click at [507, 187] on span "Edit" at bounding box center [540, 190] width 77 height 9
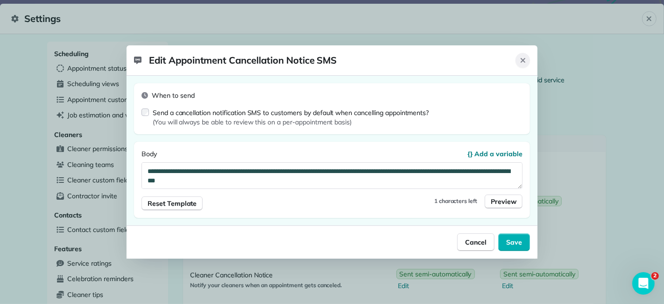
click at [524, 63] on icon "Close" at bounding box center [522, 60] width 7 height 7
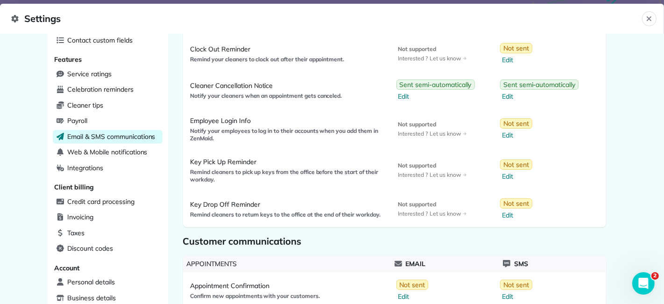
scroll to position [188, 0]
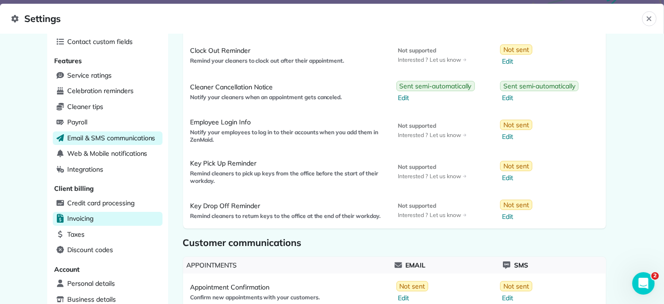
click at [76, 213] on span "Invoicing" at bounding box center [81, 217] width 26 height 9
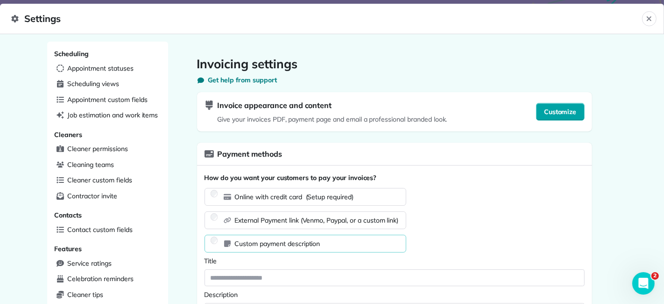
click at [547, 113] on span "Customize" at bounding box center [560, 111] width 33 height 9
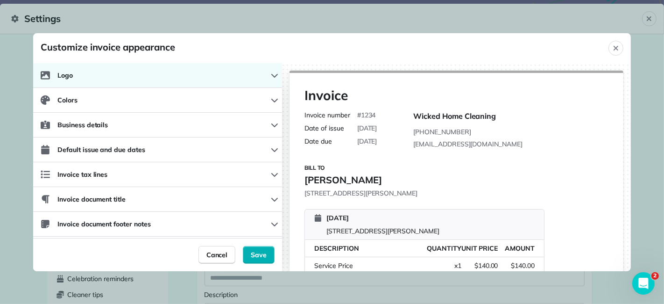
click at [229, 72] on button "Logo" at bounding box center [157, 75] width 249 height 25
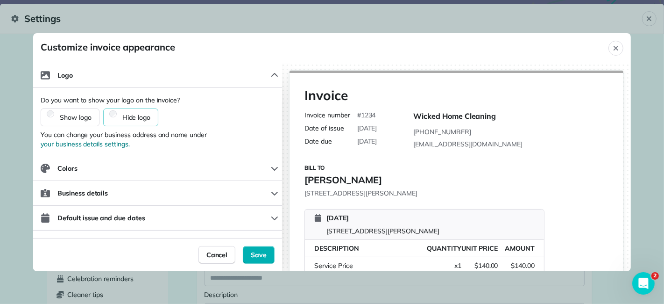
click at [74, 122] on div "Show logo" at bounding box center [70, 117] width 59 height 18
click at [47, 117] on label "Show logo" at bounding box center [70, 117] width 58 height 9
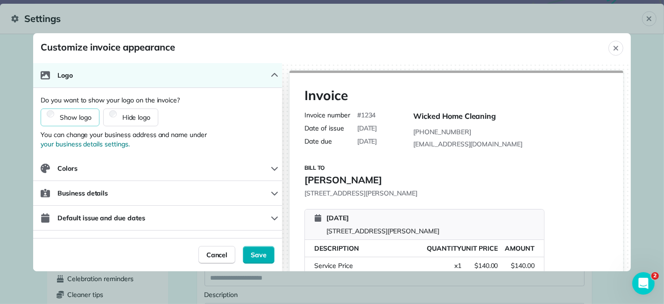
click at [137, 85] on button "Logo" at bounding box center [157, 75] width 249 height 25
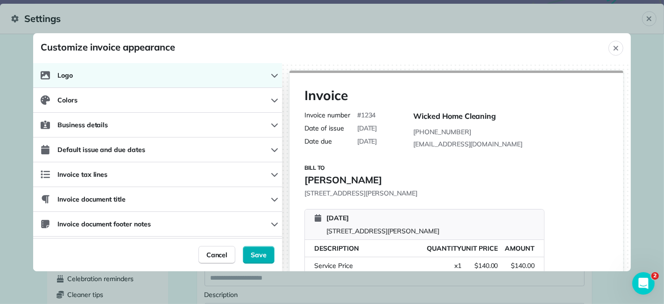
click at [152, 77] on button "Logo" at bounding box center [157, 75] width 249 height 25
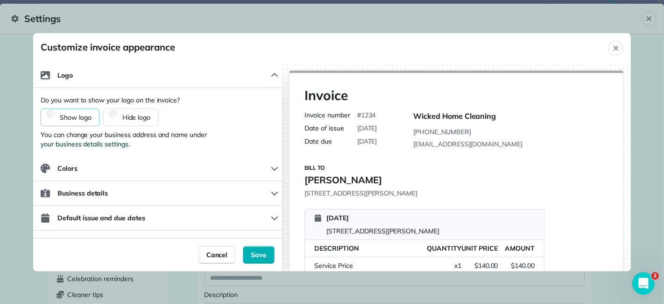
click at [105, 145] on span "your business details settings." at bounding box center [85, 143] width 89 height 9
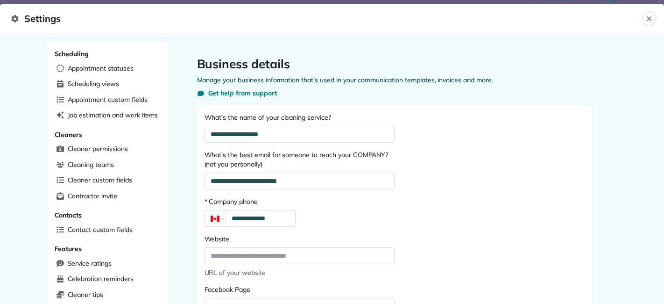
select select "**"
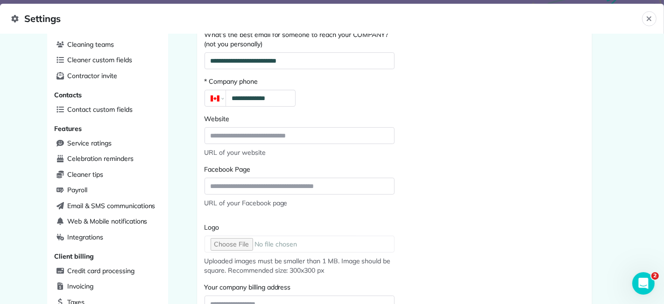
scroll to position [122, 0]
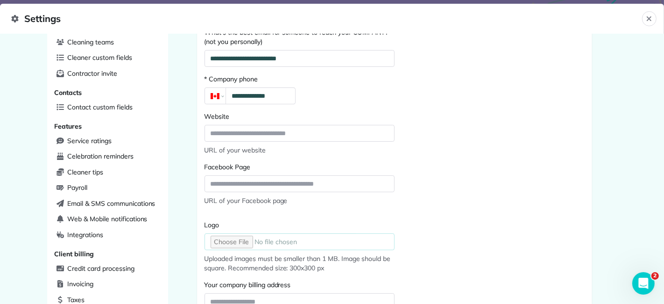
click at [223, 244] on input "Logo" at bounding box center [300, 241] width 190 height 17
type input "**********"
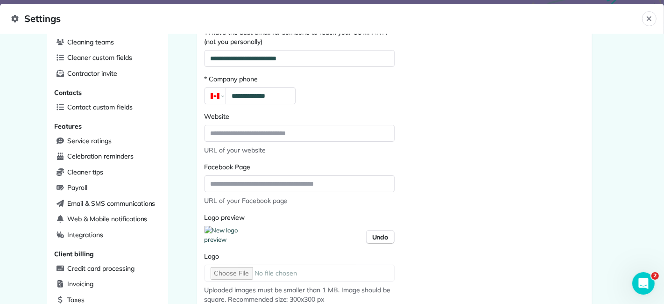
click at [552, 208] on div "**********" at bounding box center [394, 234] width 395 height 503
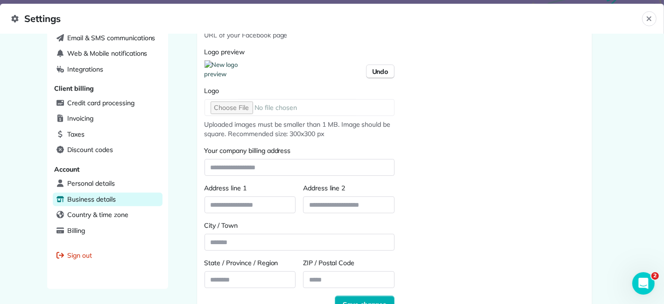
scroll to position [320, 0]
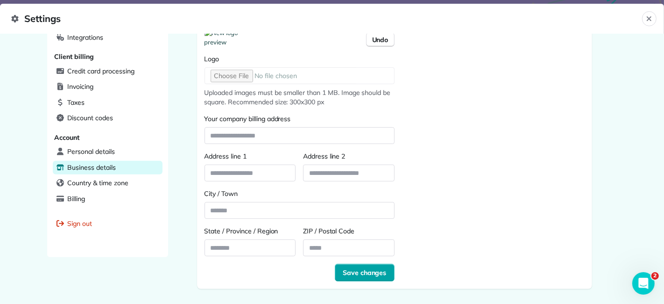
click at [363, 268] on span "Save changes" at bounding box center [365, 272] width 44 height 9
click at [240, 249] on input "State / Province / Region" at bounding box center [250, 247] width 91 height 17
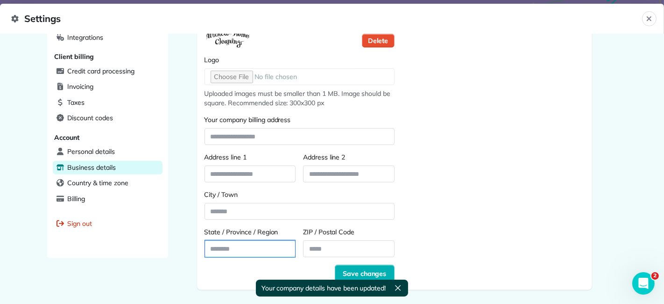
type input "*"
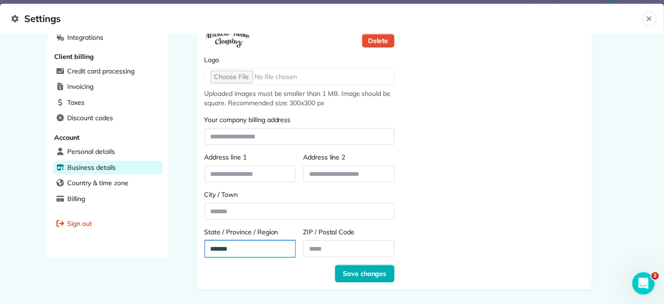
type input "*******"
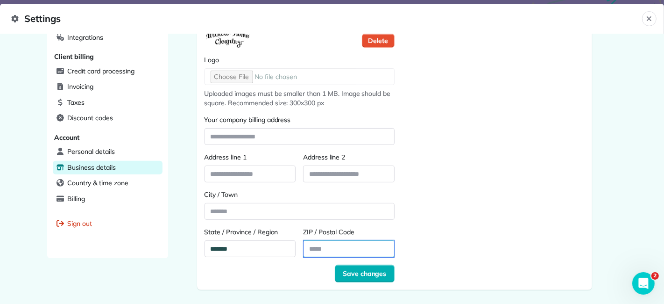
click at [313, 247] on input "ZIP / Postal Code" at bounding box center [349, 248] width 91 height 17
type input "*******"
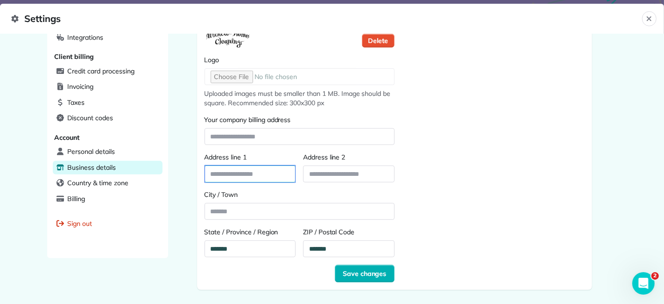
click at [240, 171] on input "Address line 1" at bounding box center [250, 173] width 91 height 17
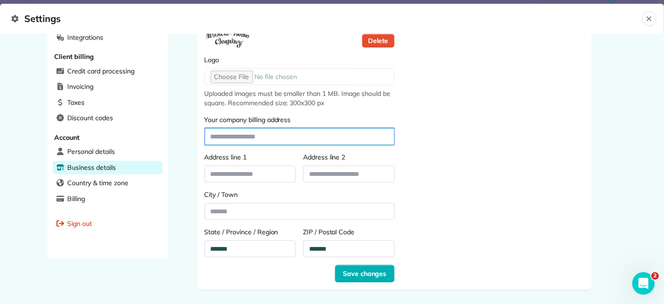
click at [246, 135] on input "Your company billing address" at bounding box center [299, 136] width 189 height 17
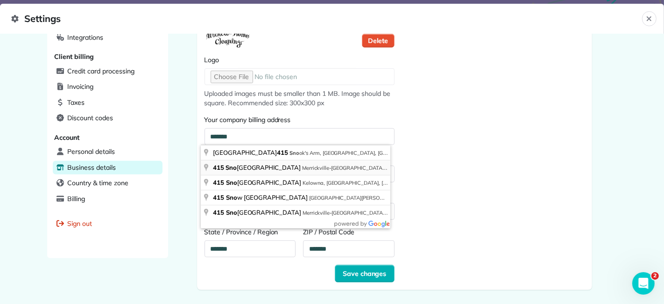
type input "**********"
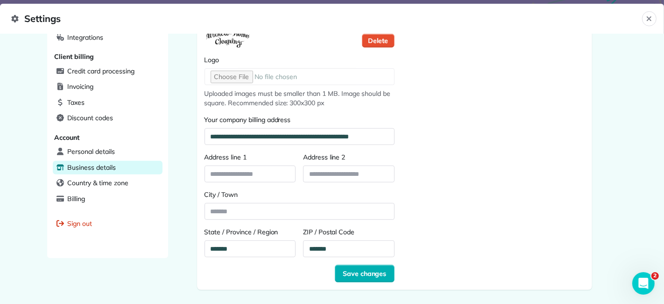
type input "**********"
type input "**"
type input "*******"
drag, startPoint x: 656, startPoint y: 209, endPoint x: 664, endPoint y: 180, distance: 29.6
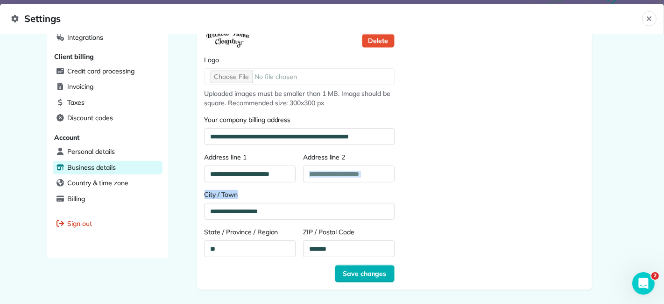
click at [664, 180] on div "**********" at bounding box center [332, 169] width 664 height 270
click at [645, 201] on div "**********" at bounding box center [332, 169] width 664 height 270
click at [364, 273] on span "Save changes" at bounding box center [365, 273] width 44 height 9
click at [647, 21] on icon "Close" at bounding box center [649, 18] width 7 height 7
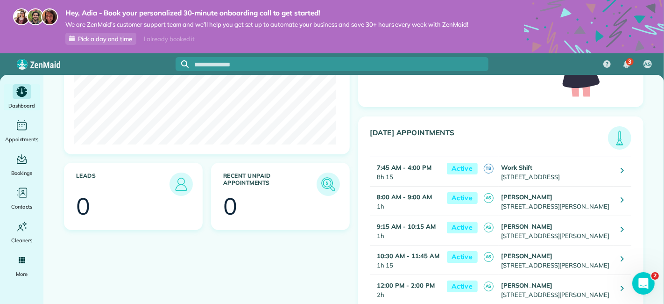
scroll to position [211, 0]
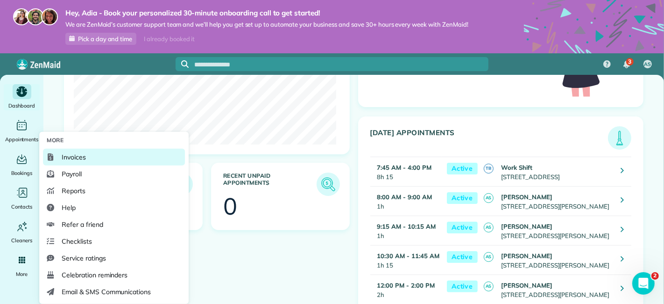
click at [98, 157] on link "Invoices" at bounding box center [114, 157] width 142 height 17
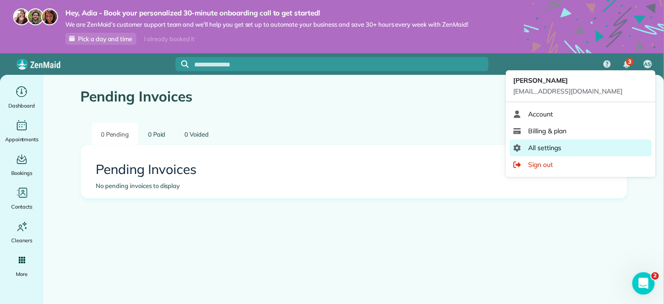
click at [544, 149] on span "All settings" at bounding box center [544, 147] width 33 height 9
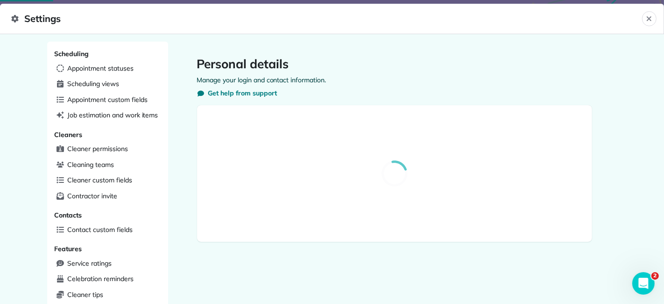
select select "**"
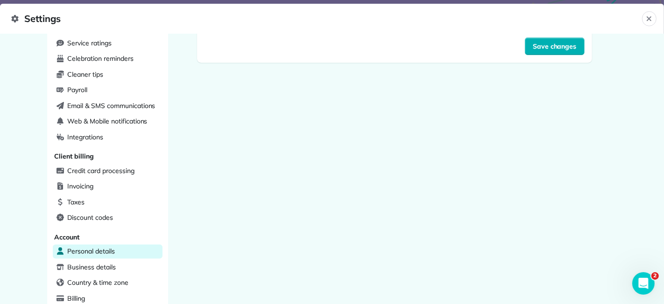
scroll to position [240, 0]
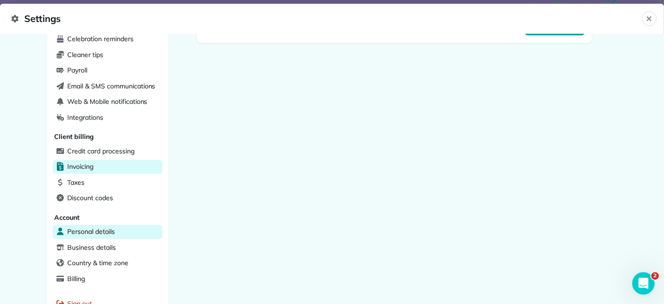
click at [88, 162] on span "Invoicing" at bounding box center [81, 166] width 26 height 9
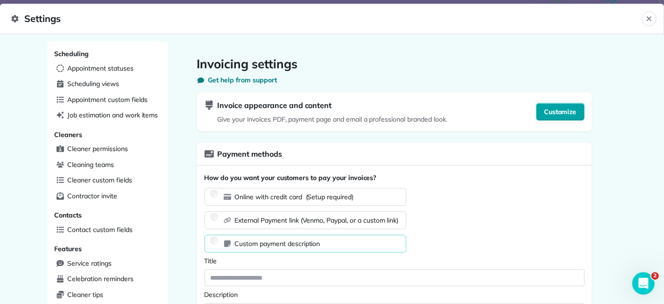
click at [563, 108] on span "Customize" at bounding box center [560, 111] width 33 height 9
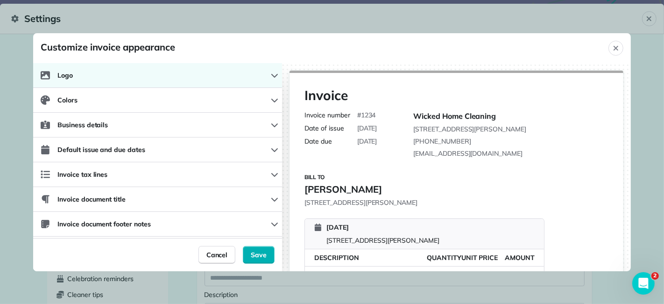
click at [263, 79] on button "Logo" at bounding box center [157, 75] width 249 height 25
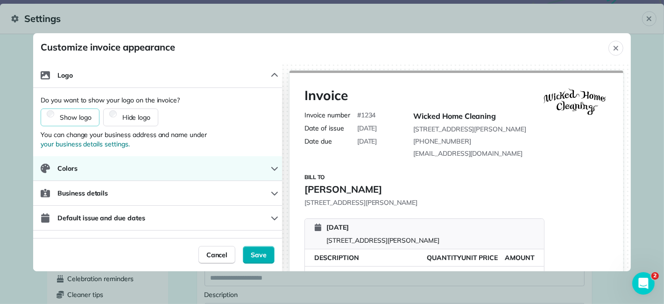
click at [225, 164] on button "Colors" at bounding box center [157, 168] width 249 height 25
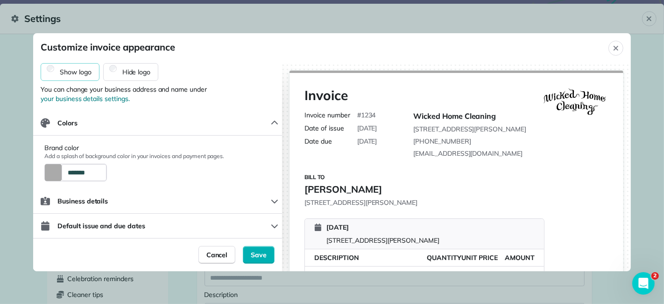
scroll to position [47, 0]
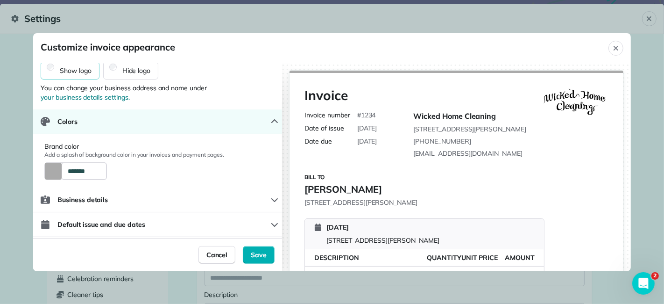
click at [271, 124] on icon "button" at bounding box center [274, 121] width 7 height 7
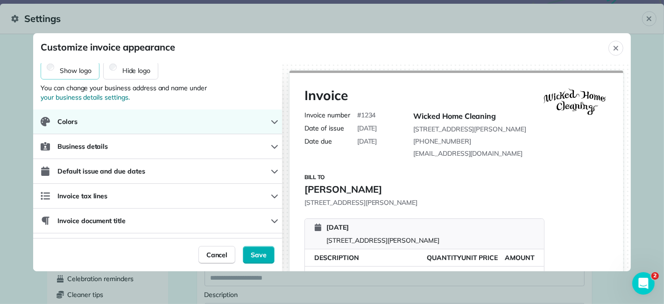
click at [271, 124] on icon "button" at bounding box center [274, 121] width 7 height 7
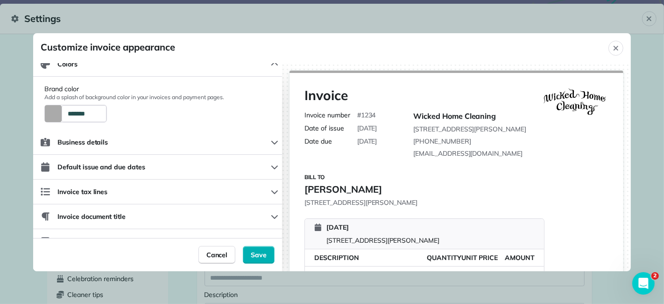
scroll to position [108, 0]
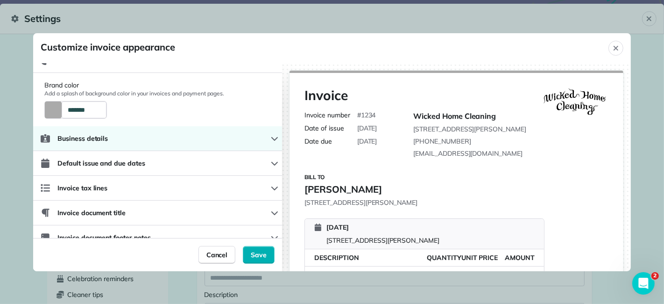
click at [241, 138] on button "Business details" at bounding box center [157, 138] width 249 height 25
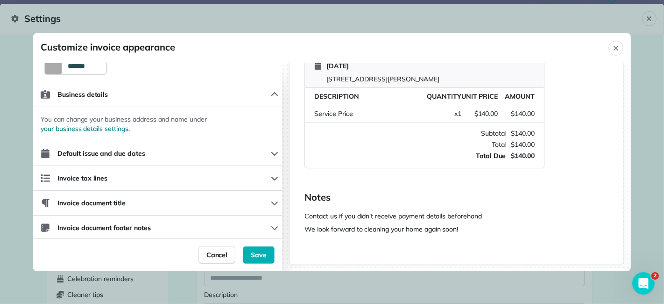
scroll to position [152, 0]
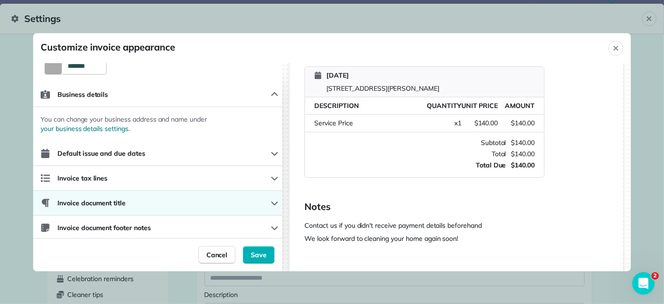
click at [225, 199] on button "Invoice document title" at bounding box center [157, 203] width 249 height 25
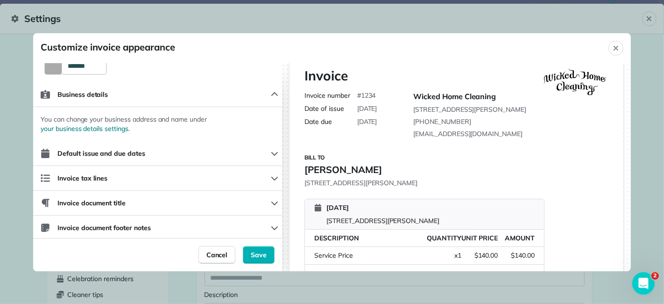
scroll to position [0, 0]
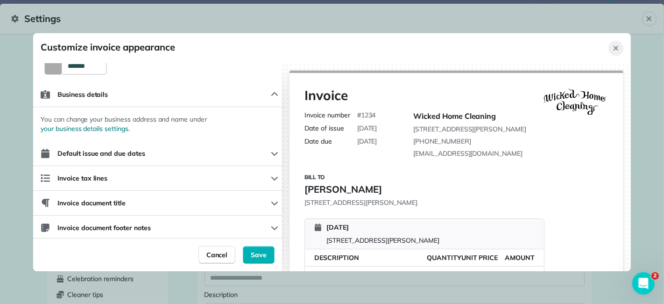
click at [619, 51] on icon "Close" at bounding box center [615, 47] width 7 height 7
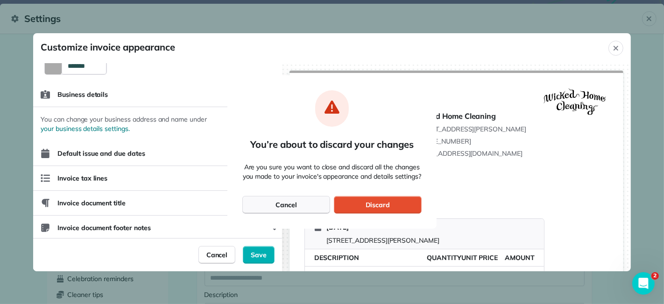
click at [296, 201] on div "Cancel" at bounding box center [286, 205] width 88 height 18
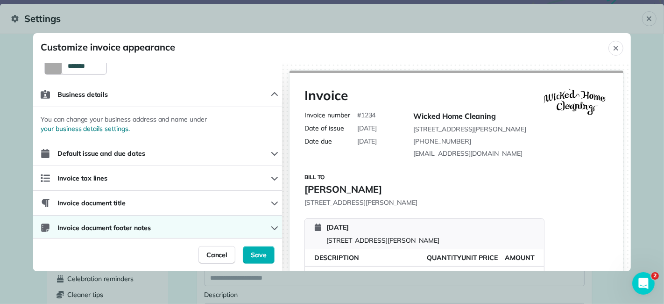
click at [249, 226] on button "Invoice document footer notes" at bounding box center [157, 227] width 249 height 25
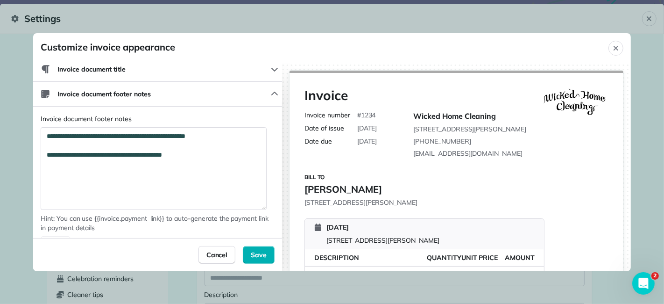
scroll to position [287, 0]
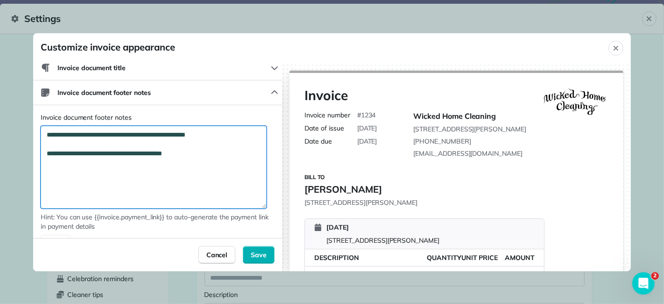
click at [204, 159] on textarea "**********" at bounding box center [154, 167] width 226 height 83
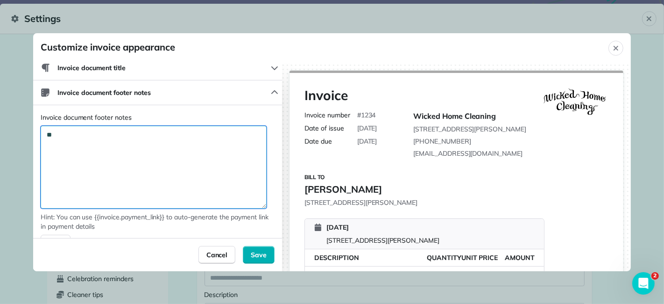
type textarea "*"
type textarea "**********"
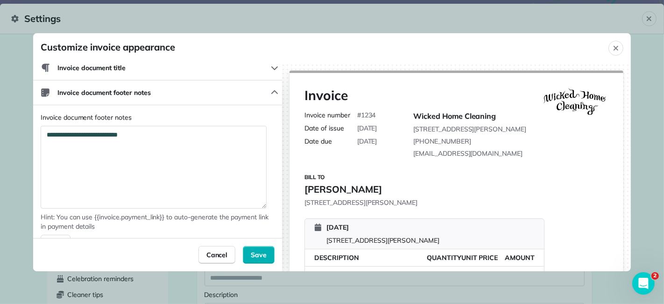
scroll to position [302, 0]
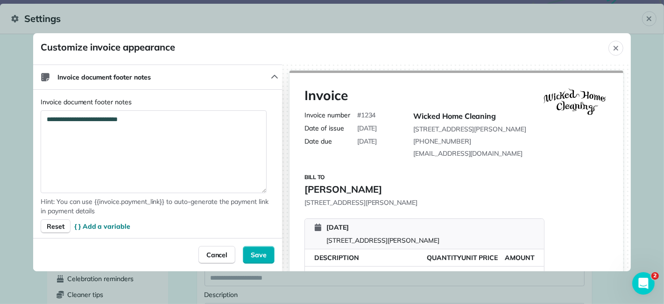
click at [173, 215] on div "**********" at bounding box center [158, 165] width 234 height 136
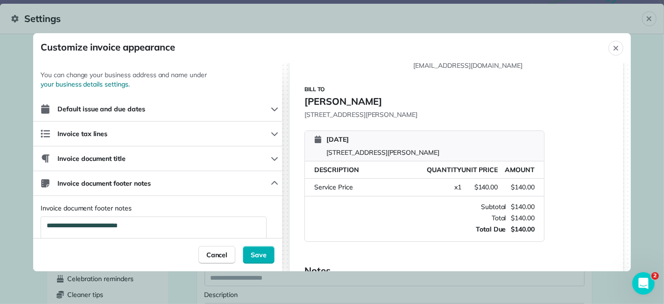
scroll to position [91, 0]
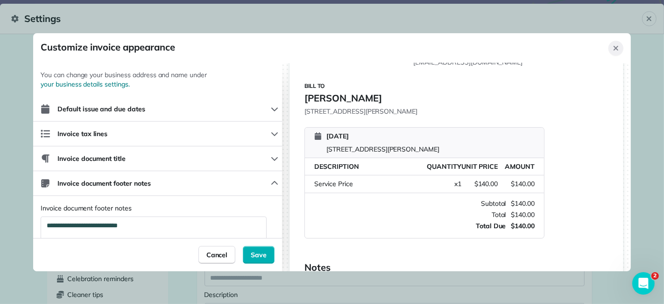
click at [609, 47] on div "Close" at bounding box center [616, 48] width 15 height 15
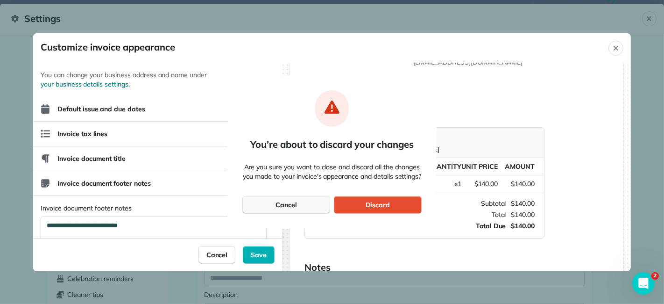
click at [304, 210] on div "Cancel" at bounding box center [286, 205] width 88 height 18
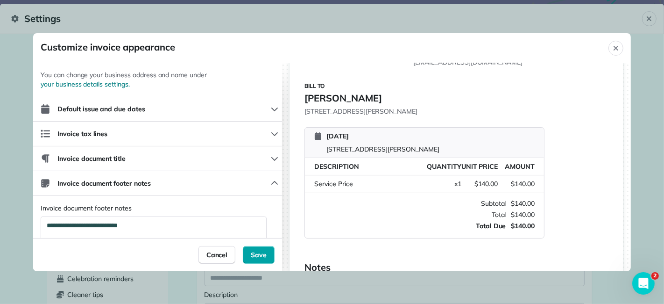
click at [257, 261] on button "Save" at bounding box center [259, 255] width 32 height 18
